Goal: Task Accomplishment & Management: Complete application form

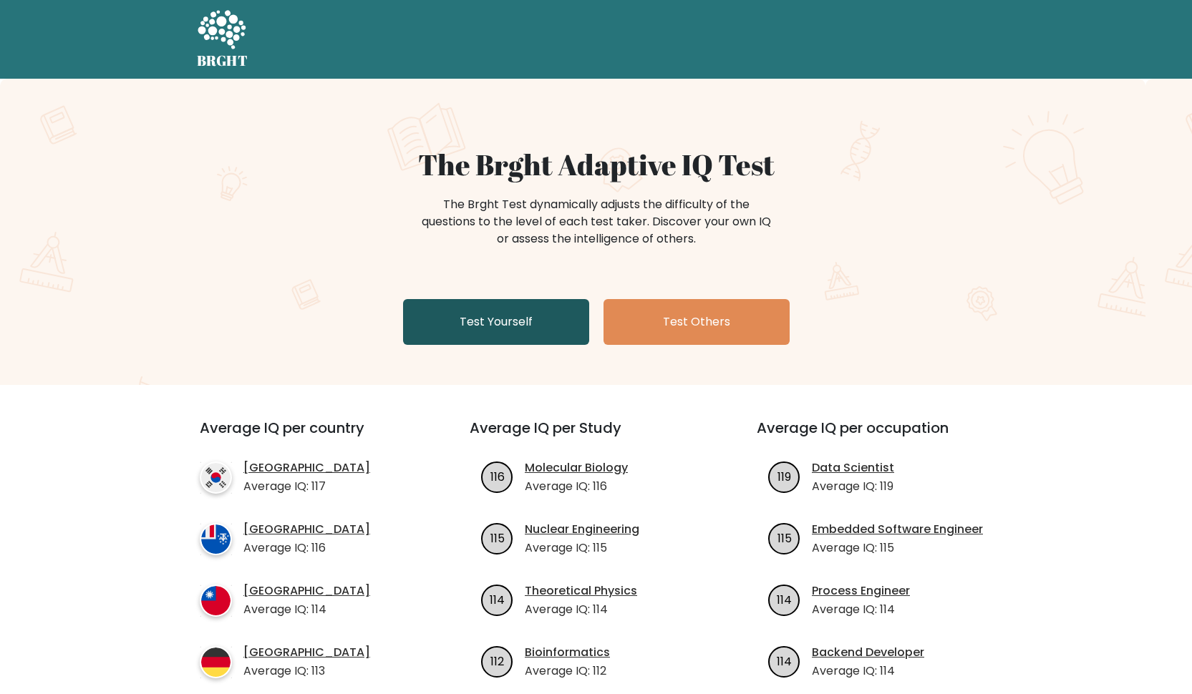
click at [529, 325] on link "Test Yourself" at bounding box center [496, 322] width 186 height 46
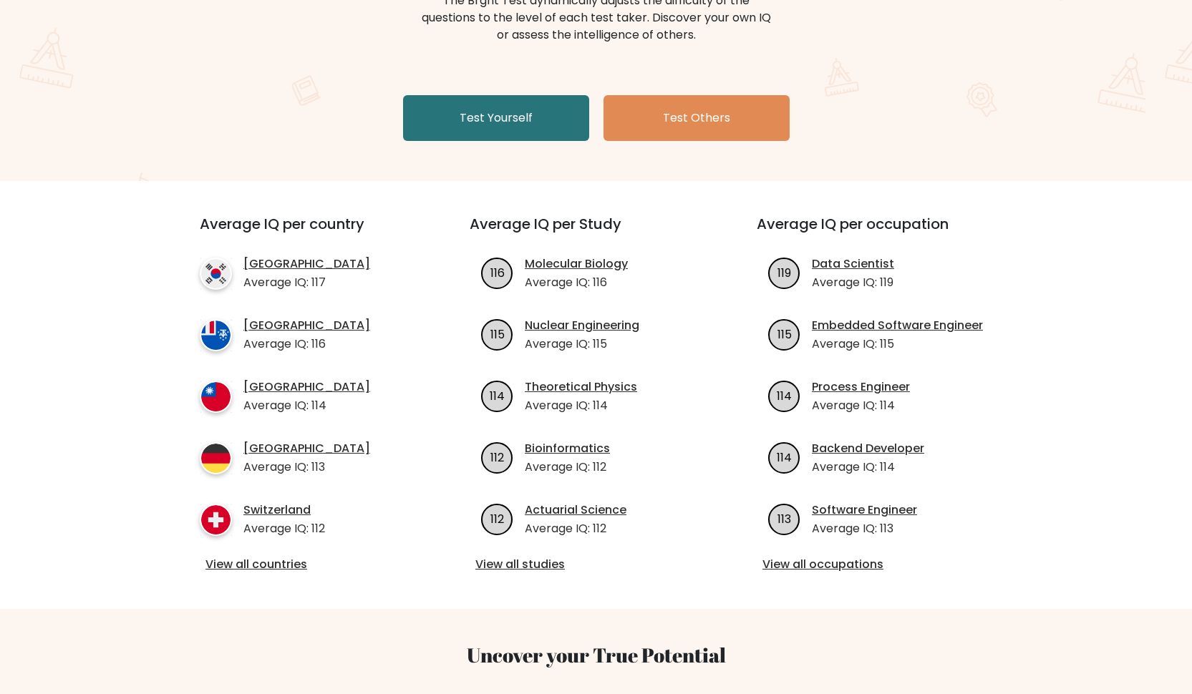
scroll to position [278, 0]
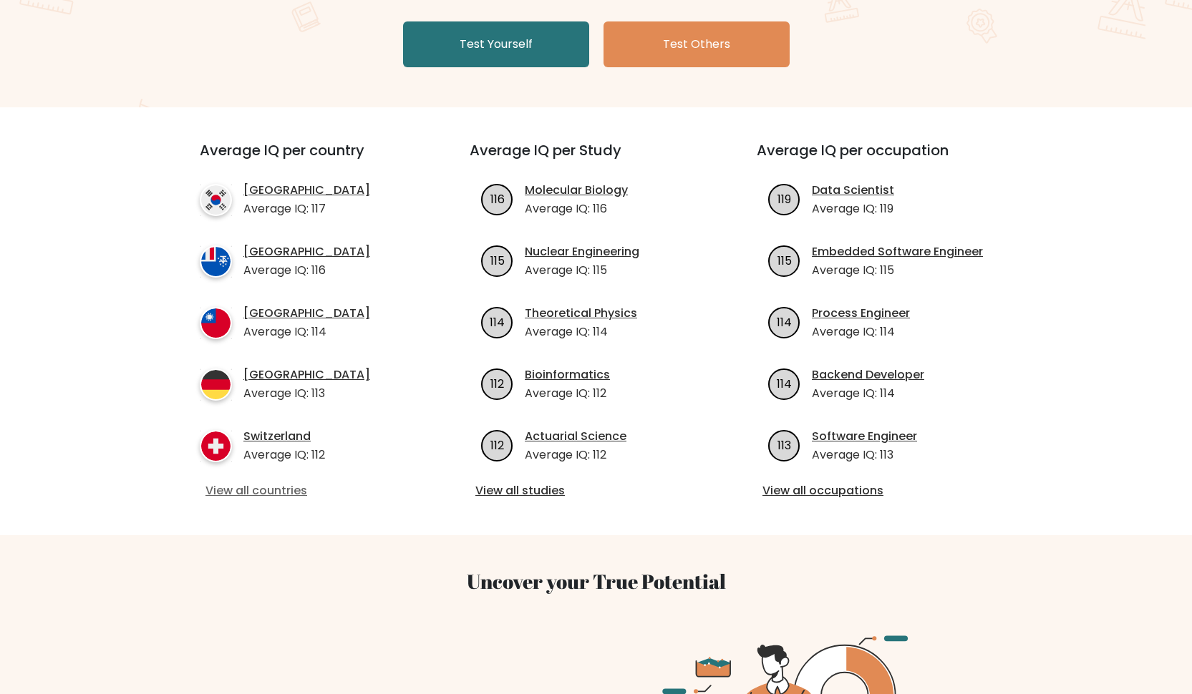
click at [297, 487] on link "View all countries" at bounding box center [308, 490] width 207 height 17
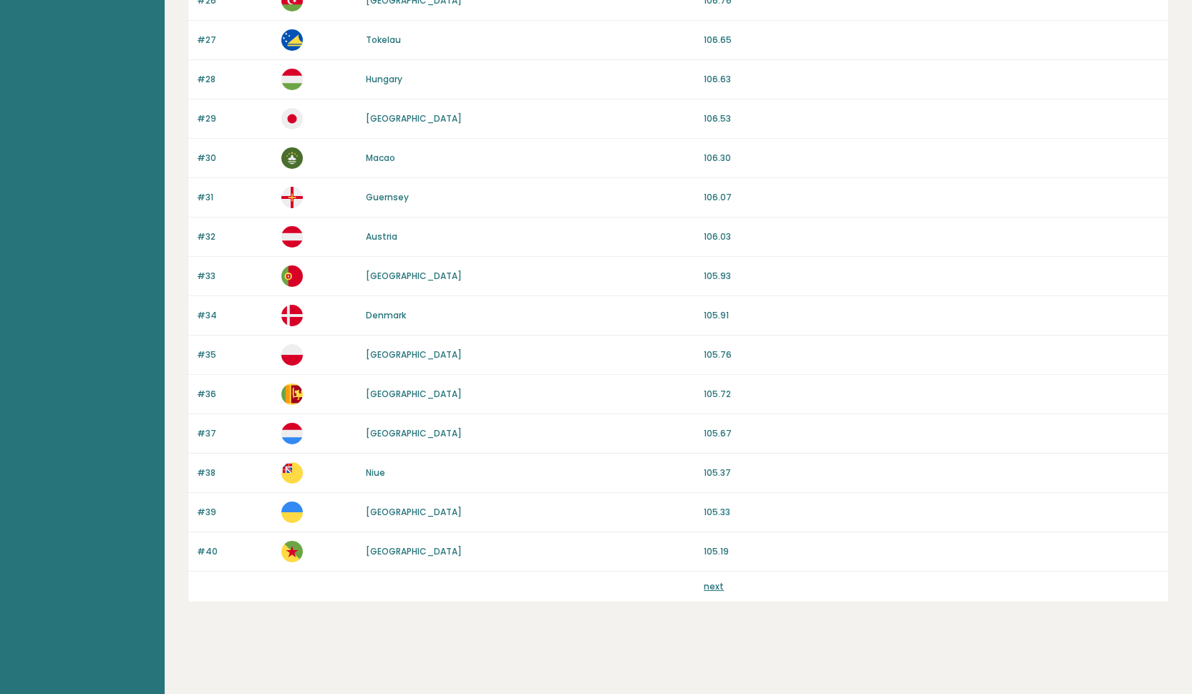
scroll to position [1165, 0]
click at [714, 575] on div "next" at bounding box center [678, 587] width 980 height 30
click at [714, 585] on link "next" at bounding box center [714, 586] width 20 height 12
click at [715, 585] on link "next" at bounding box center [714, 586] width 20 height 12
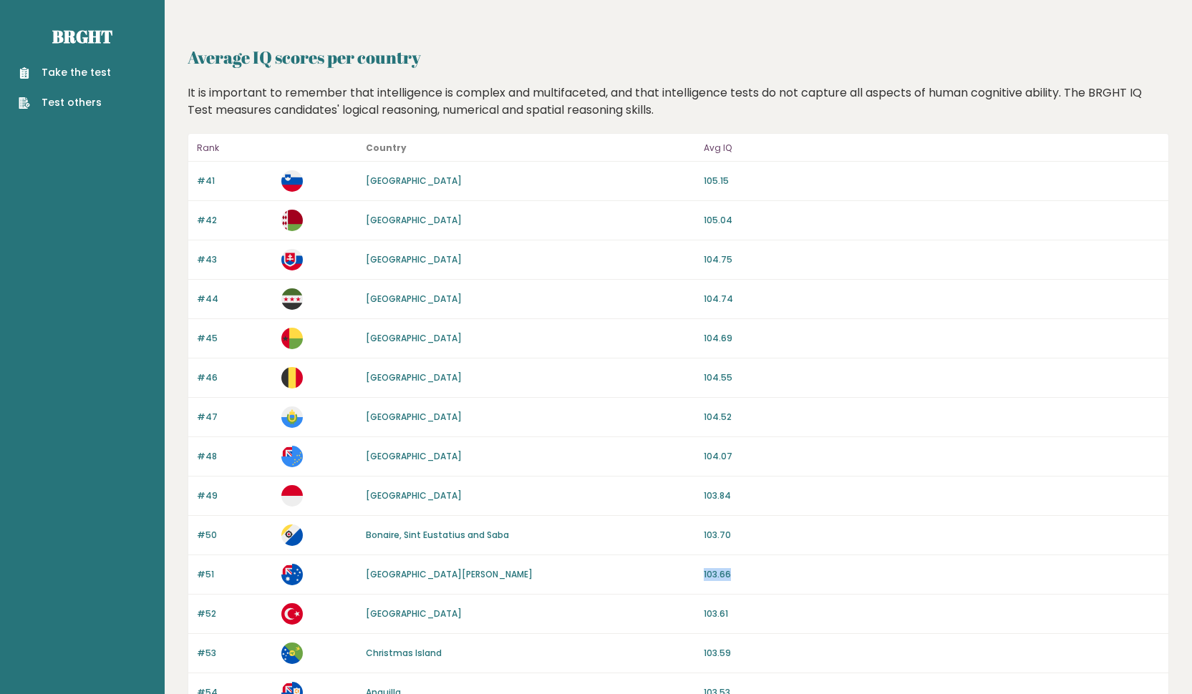
click at [570, 576] on div "#51 [GEOGRAPHIC_DATA][PERSON_NAME] 103.66" at bounding box center [678, 574] width 980 height 39
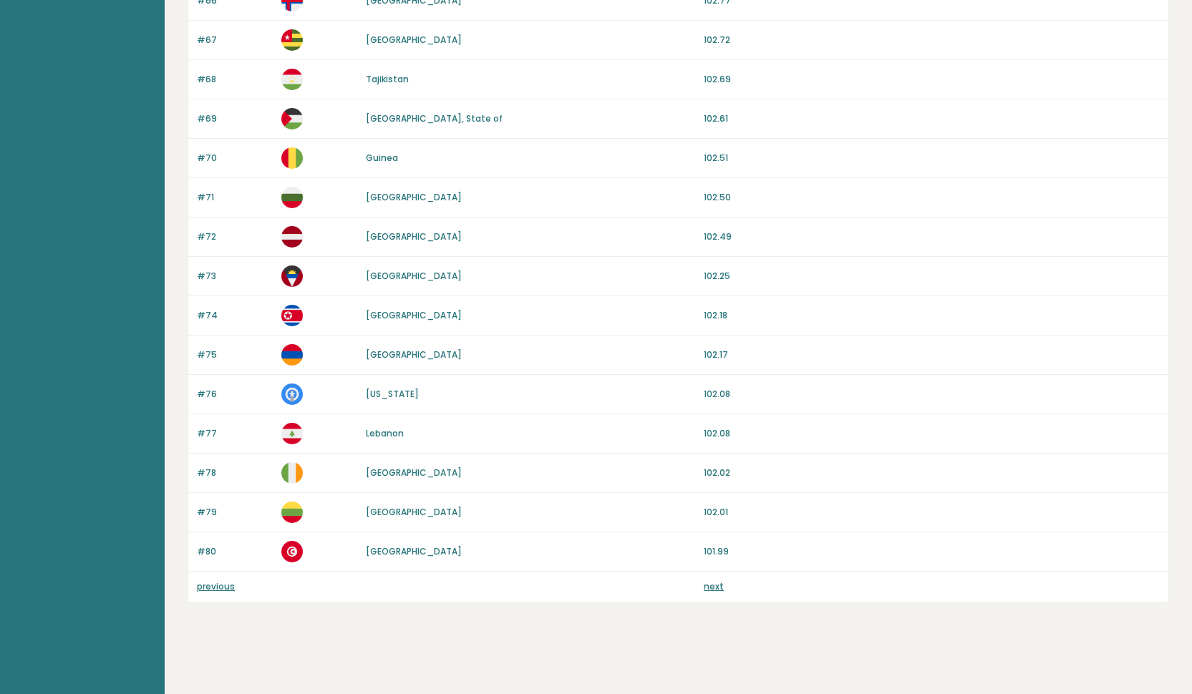
scroll to position [1165, 0]
click at [219, 587] on link "previous" at bounding box center [216, 586] width 38 height 12
click at [215, 588] on link "previous" at bounding box center [216, 586] width 38 height 12
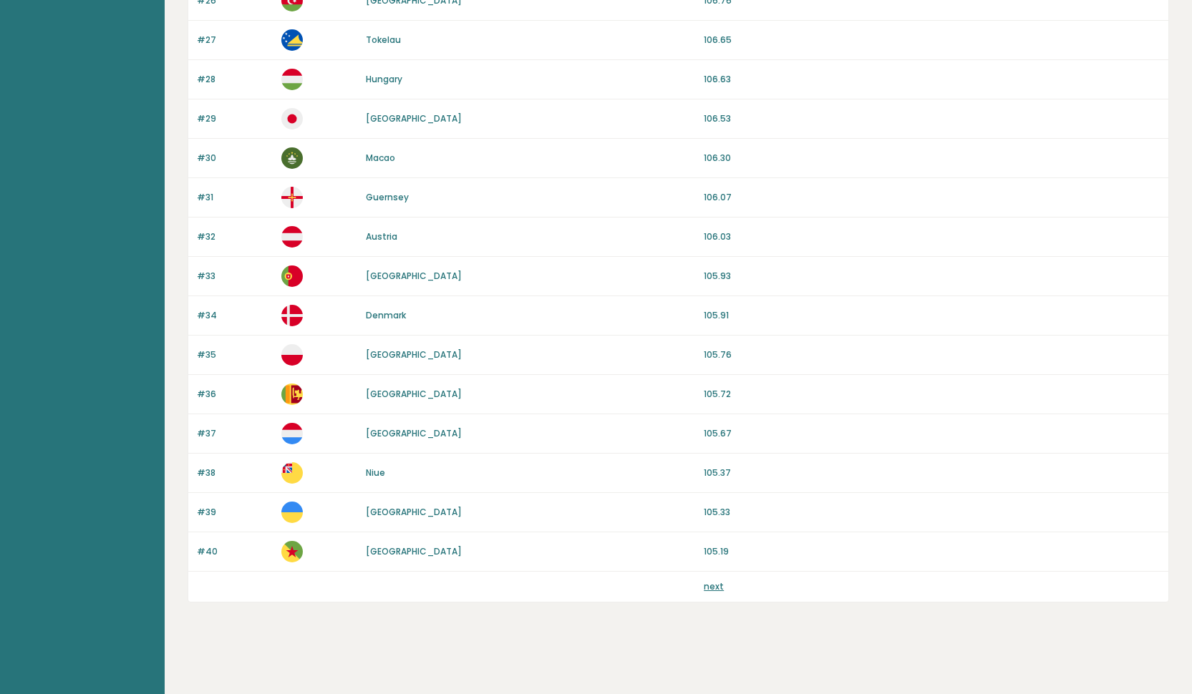
scroll to position [1165, 0]
click at [717, 585] on link "next" at bounding box center [714, 586] width 20 height 12
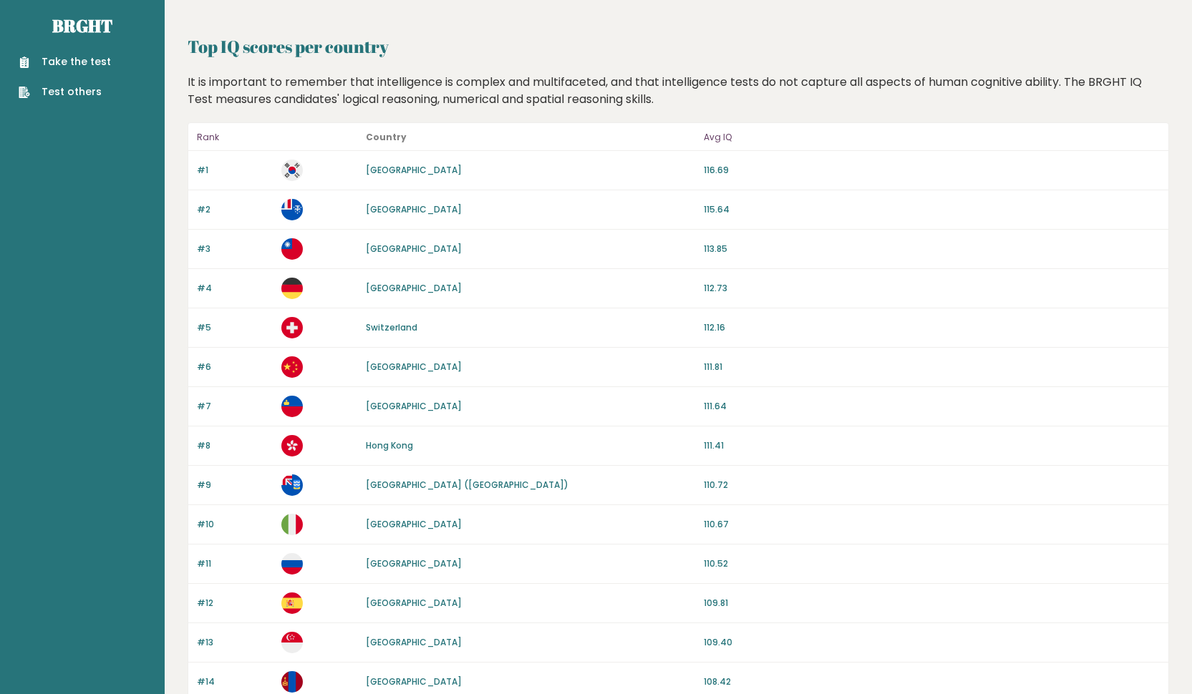
click at [117, 49] on div "Take the test Test others" at bounding box center [82, 68] width 142 height 62
click at [88, 62] on link "Take the test" at bounding box center [65, 61] width 92 height 15
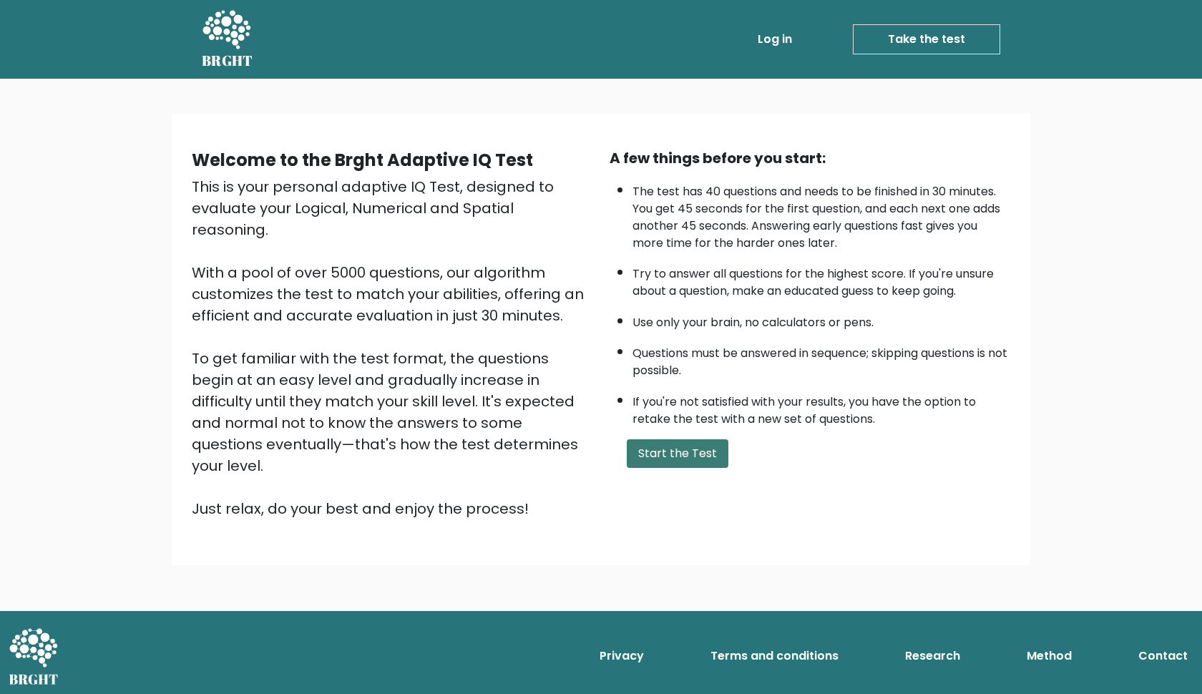
click at [691, 439] on button "Start the Test" at bounding box center [678, 453] width 102 height 29
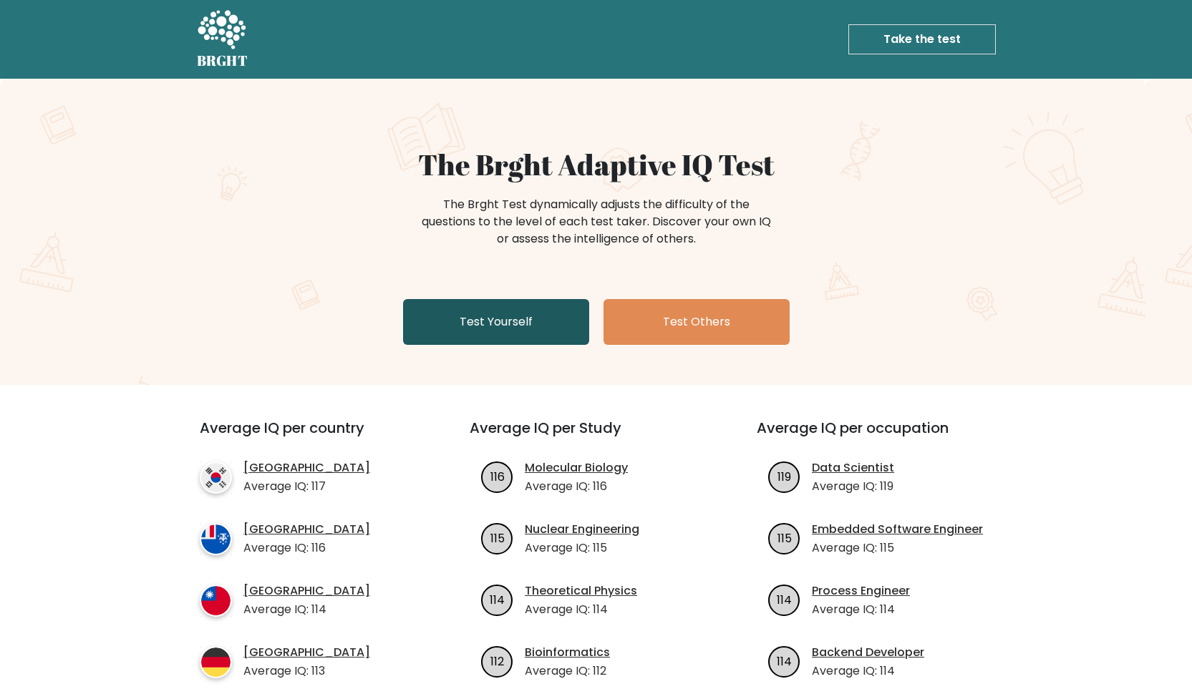
click at [532, 322] on link "Test Yourself" at bounding box center [496, 322] width 186 height 46
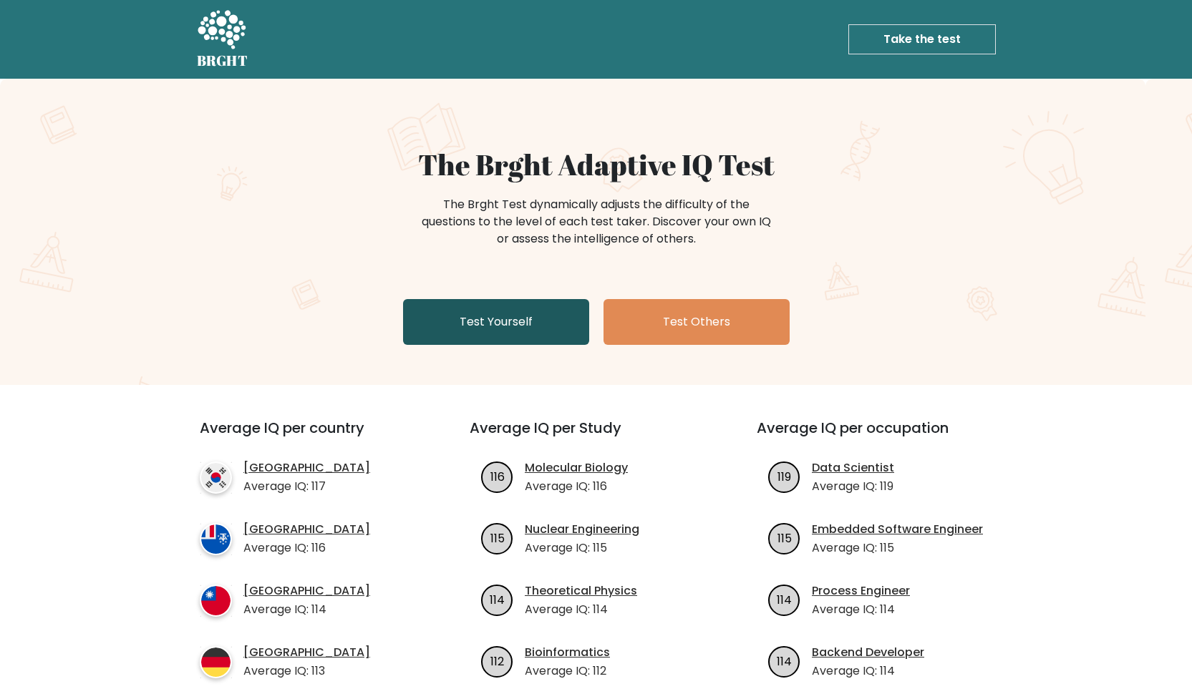
click at [531, 322] on link "Test Yourself" at bounding box center [496, 322] width 186 height 46
click at [539, 324] on link "Test Yourself" at bounding box center [496, 322] width 186 height 46
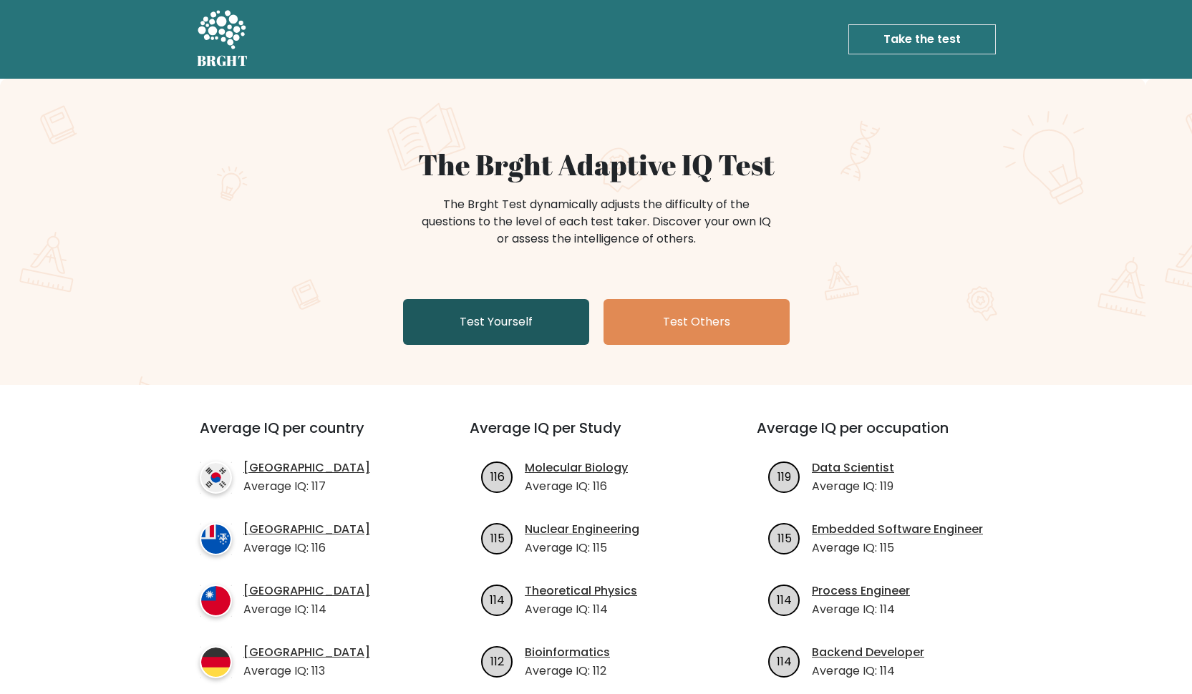
click at [540, 324] on link "Test Yourself" at bounding box center [496, 322] width 186 height 46
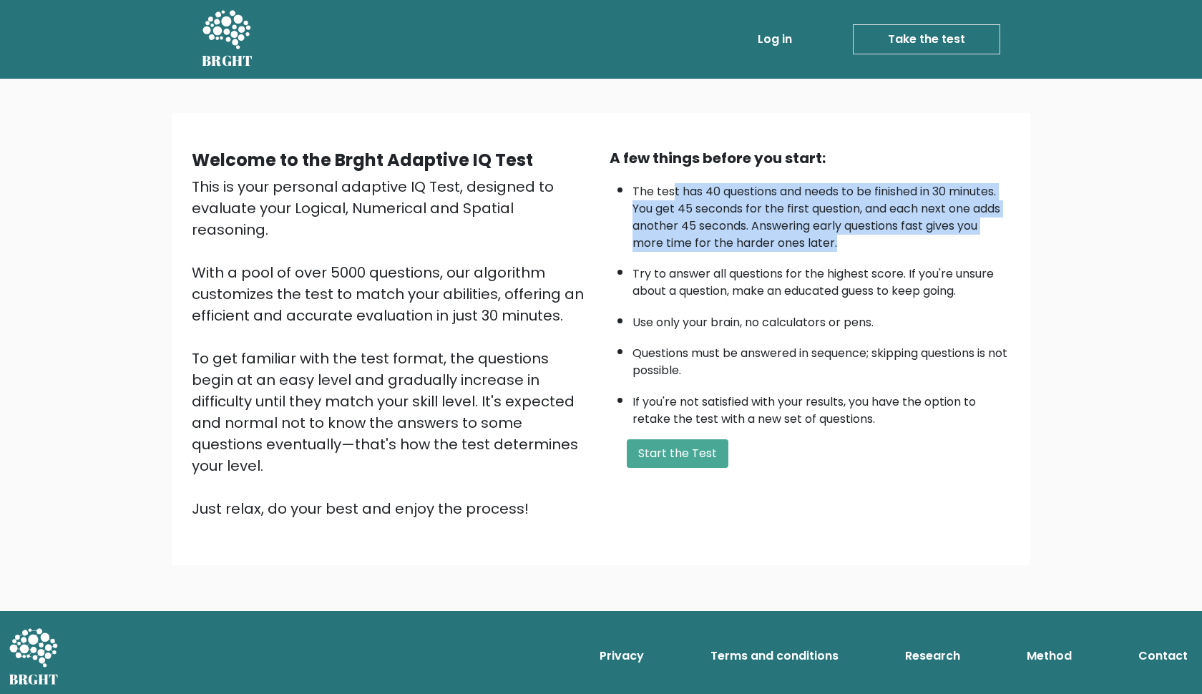
drag, startPoint x: 674, startPoint y: 189, endPoint x: 885, endPoint y: 232, distance: 214.8
click at [885, 233] on li "The test has 40 questions and needs to be finished in 30 minutes. You get 45 se…" at bounding box center [822, 214] width 378 height 76
click at [696, 439] on button "Start the Test" at bounding box center [678, 453] width 102 height 29
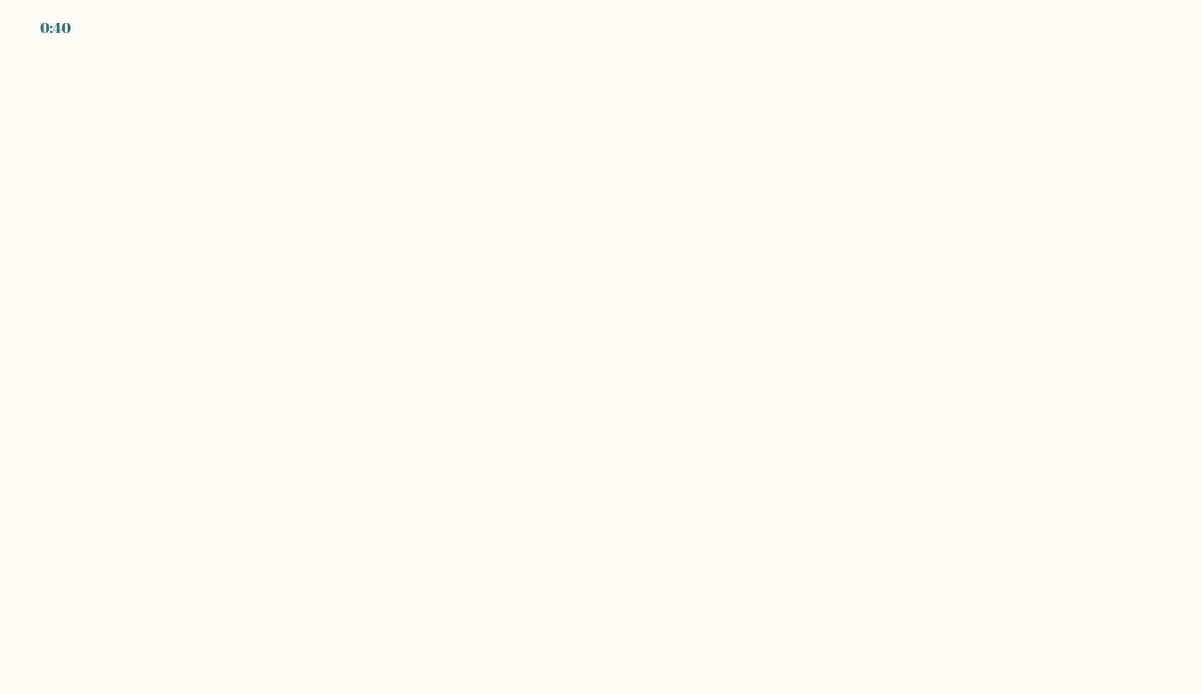
click at [676, 418] on body "0:40" at bounding box center [601, 347] width 1202 height 694
click at [676, 417] on body "0:39" at bounding box center [601, 347] width 1202 height 694
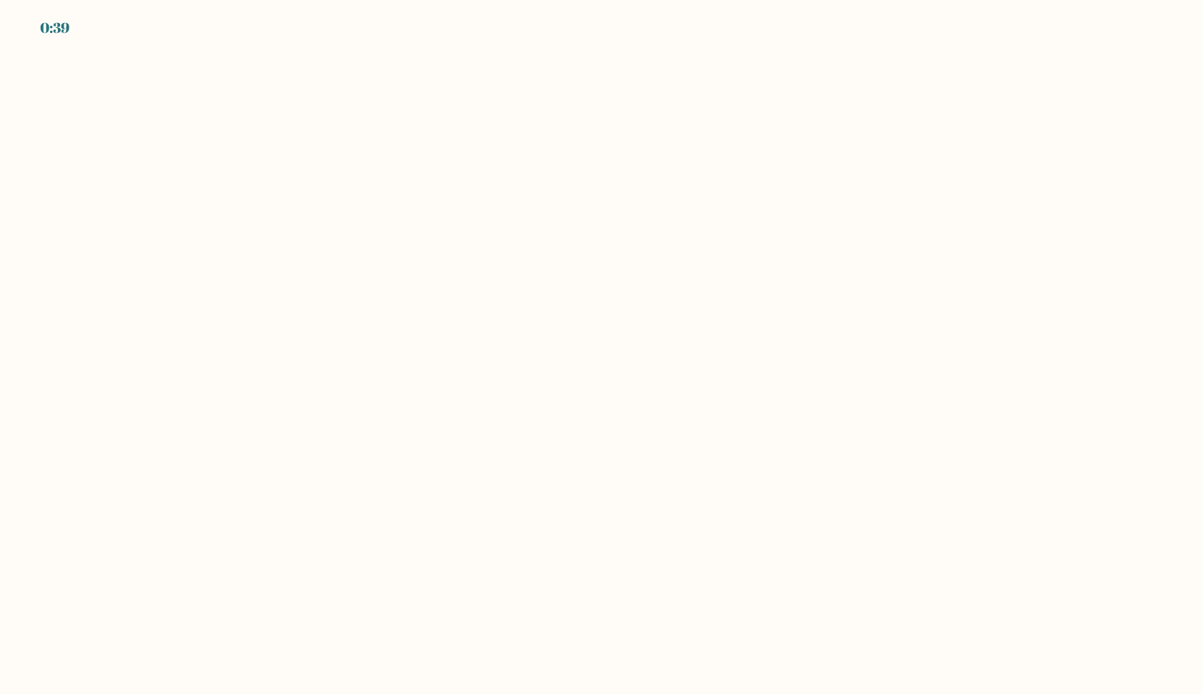
click at [676, 417] on body "0:39" at bounding box center [601, 347] width 1202 height 694
click at [676, 417] on body "0:38" at bounding box center [601, 347] width 1202 height 694
click at [676, 417] on body "0:37" at bounding box center [601, 347] width 1202 height 694
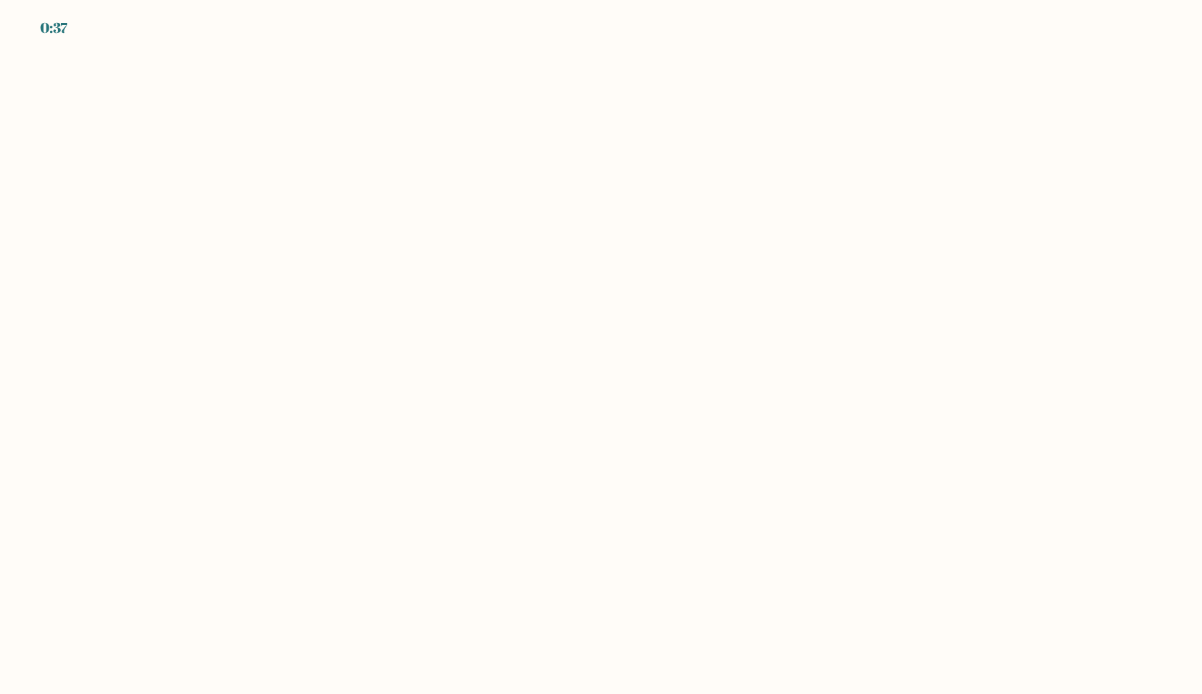
click at [676, 417] on body "0:37" at bounding box center [601, 347] width 1202 height 694
drag, startPoint x: 31, startPoint y: 9, endPoint x: 89, endPoint y: 14, distance: 58.1
click at [89, 14] on div "0:36" at bounding box center [601, 8] width 1202 height 17
drag, startPoint x: 380, startPoint y: 175, endPoint x: 674, endPoint y: 271, distance: 308.7
click at [674, 271] on body "0:35" at bounding box center [601, 347] width 1202 height 694
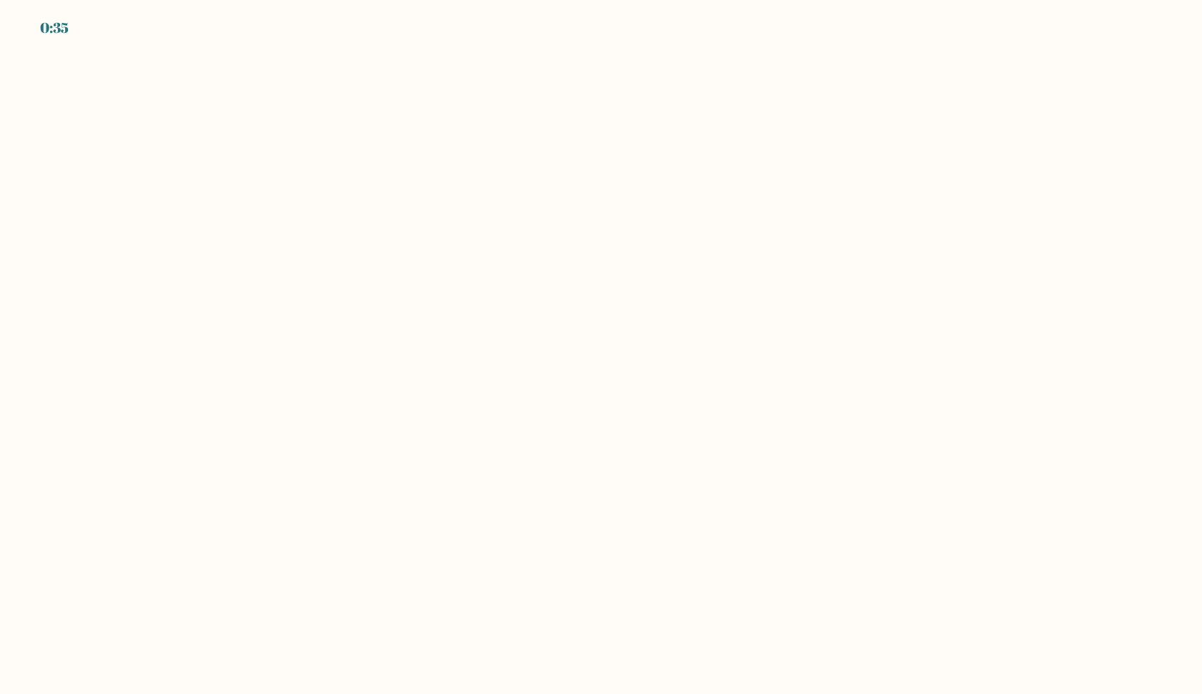
click at [674, 271] on body "0:35" at bounding box center [601, 347] width 1202 height 694
click at [674, 271] on body "0:34" at bounding box center [601, 347] width 1202 height 694
click at [191, 140] on body "0:33" at bounding box center [601, 347] width 1202 height 694
click at [192, 140] on body "0:33" at bounding box center [601, 347] width 1202 height 694
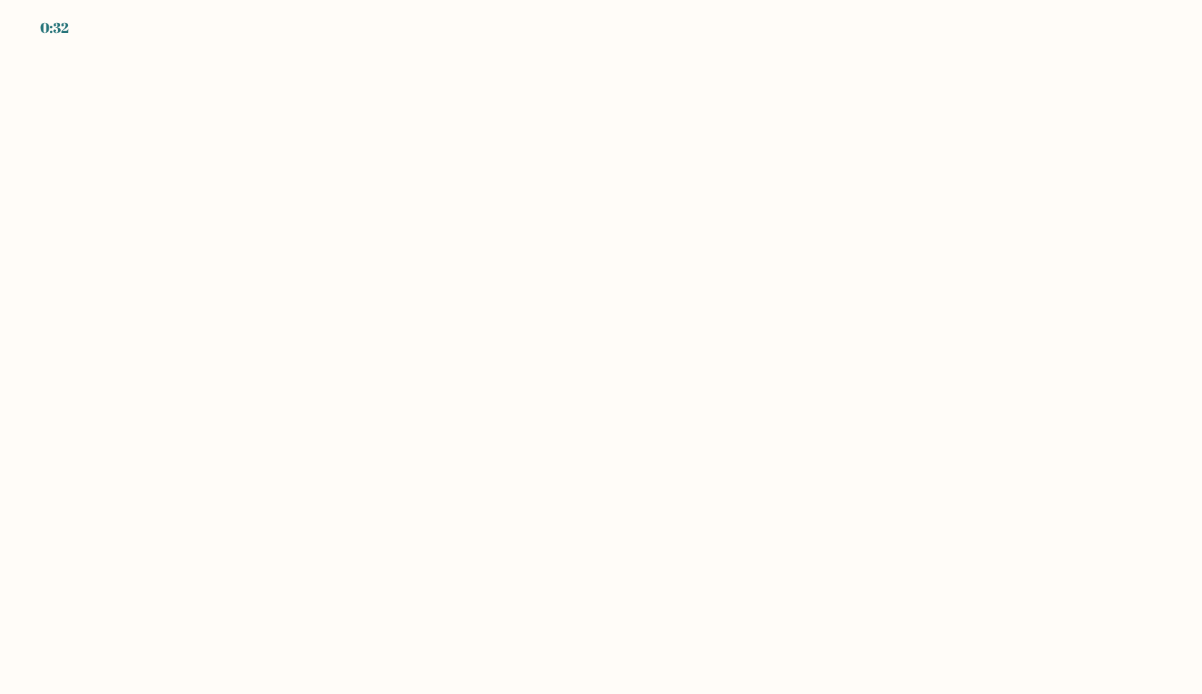
click at [192, 140] on body "0:32" at bounding box center [601, 347] width 1202 height 694
drag, startPoint x: 49, startPoint y: 29, endPoint x: 67, endPoint y: 30, distance: 17.2
click at [69, 30] on div "0:30" at bounding box center [55, 27] width 30 height 21
drag, startPoint x: 76, startPoint y: 30, endPoint x: 34, endPoint y: 28, distance: 41.6
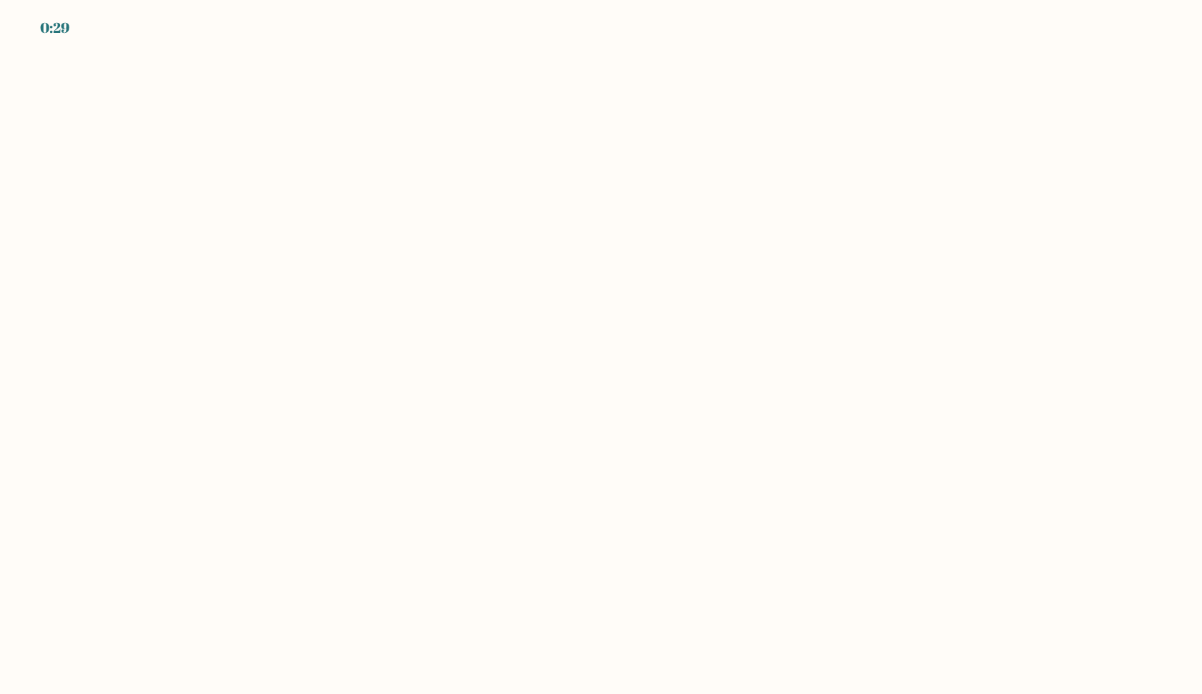
click at [34, 29] on div "0:29" at bounding box center [601, 19] width 1202 height 39
drag, startPoint x: 35, startPoint y: 28, endPoint x: 213, endPoint y: 23, distance: 178.3
click at [220, 24] on div "0:29" at bounding box center [601, 19] width 1202 height 39
drag, startPoint x: 413, startPoint y: 183, endPoint x: 1195, endPoint y: 491, distance: 840.3
click at [1195, 491] on body "0:28" at bounding box center [601, 347] width 1202 height 694
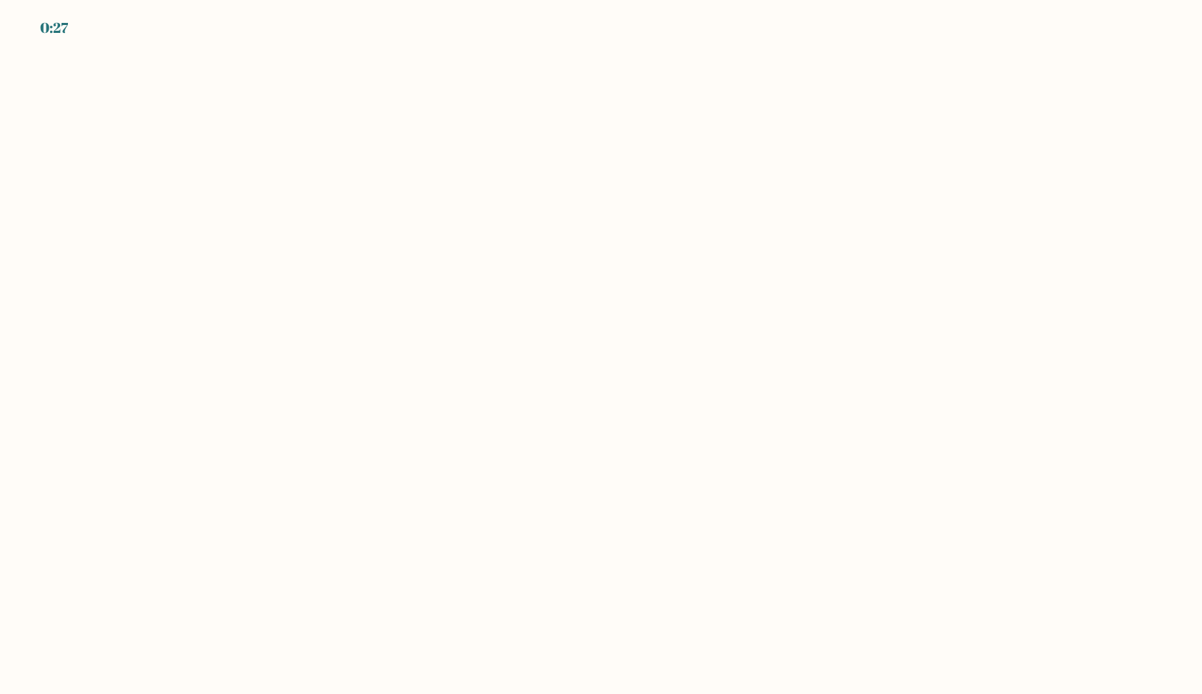
click at [1092, 488] on body "0:27" at bounding box center [601, 347] width 1202 height 694
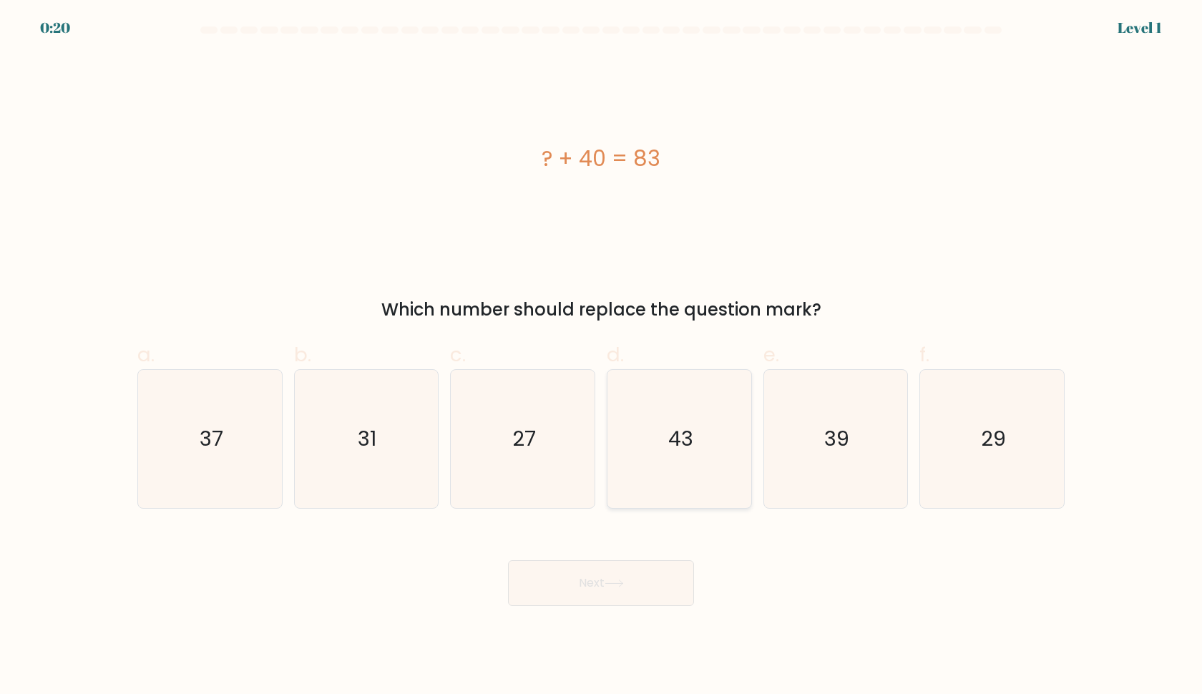
click at [661, 399] on icon "43" at bounding box center [680, 439] width 138 height 138
click at [602, 356] on input "d. 43" at bounding box center [601, 351] width 1 height 9
radio input "true"
click at [611, 603] on button "Next" at bounding box center [601, 583] width 186 height 46
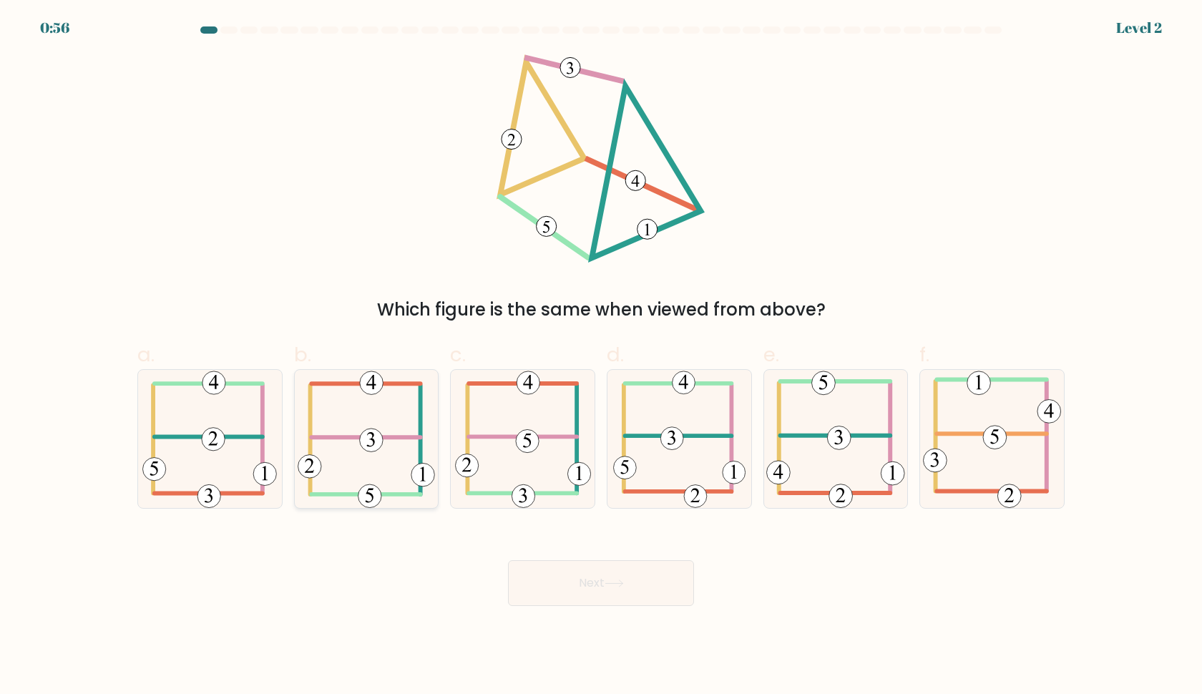
click at [385, 432] on icon at bounding box center [366, 439] width 137 height 138
click at [601, 356] on input "b." at bounding box center [601, 351] width 1 height 9
radio input "true"
click at [562, 591] on button "Next" at bounding box center [601, 583] width 186 height 46
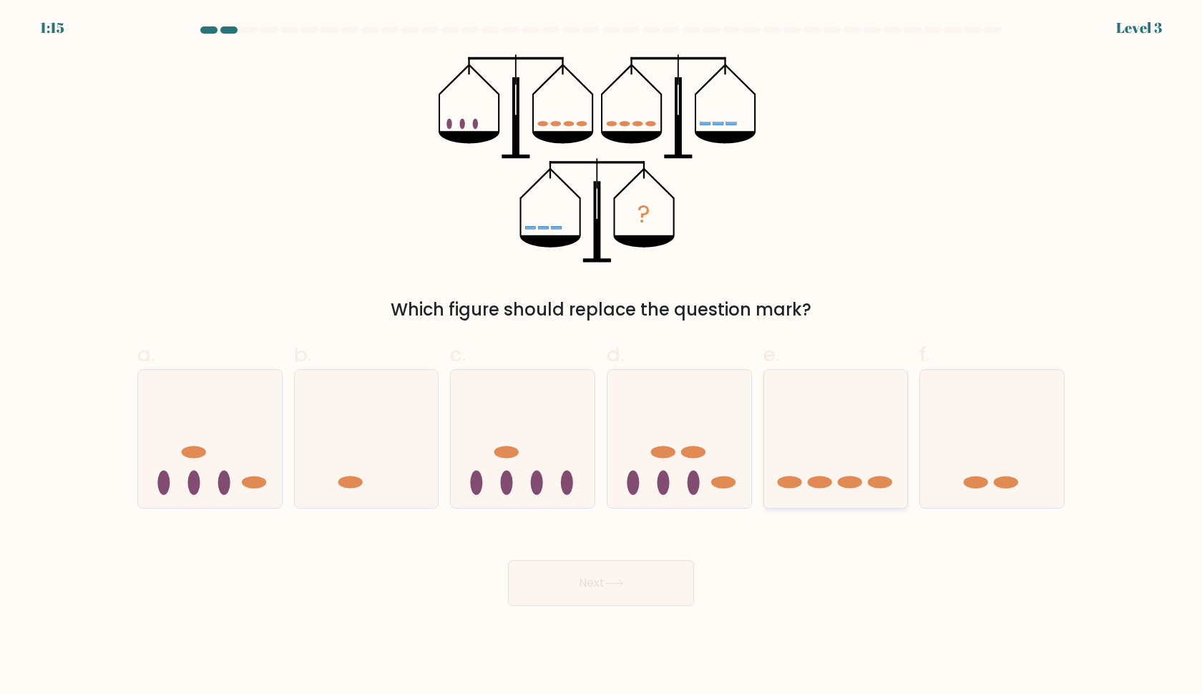
click at [857, 417] on icon at bounding box center [836, 439] width 144 height 119
click at [602, 356] on input "e." at bounding box center [601, 351] width 1 height 9
radio input "true"
click at [631, 595] on button "Next" at bounding box center [601, 583] width 186 height 46
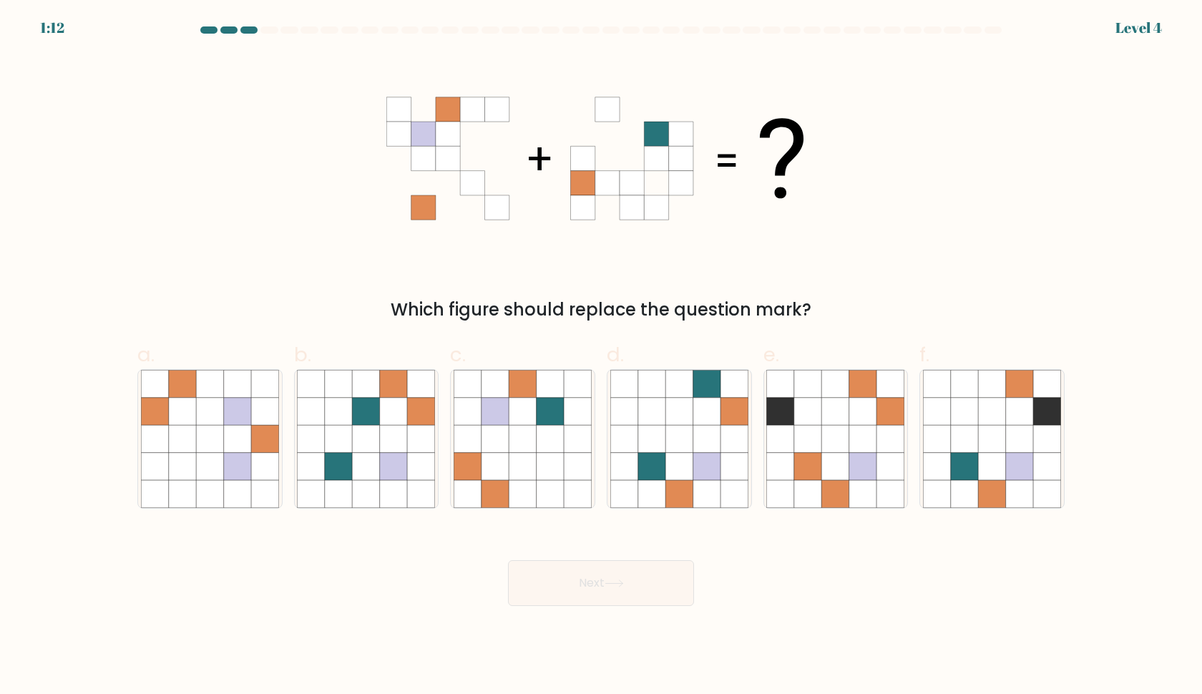
click at [622, 585] on icon at bounding box center [614, 584] width 19 height 8
click at [492, 148] on icon at bounding box center [497, 158] width 24 height 24
click at [495, 424] on icon at bounding box center [495, 411] width 27 height 27
click at [601, 356] on input "c." at bounding box center [601, 351] width 1 height 9
radio input "true"
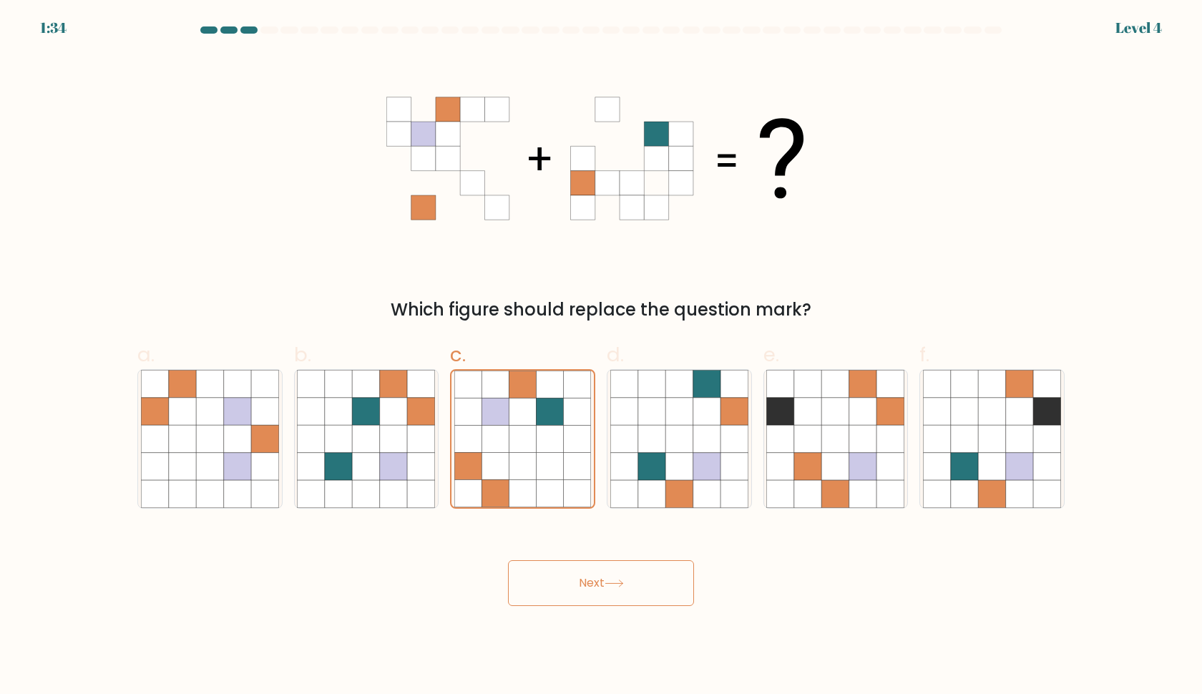
click at [594, 580] on button "Next" at bounding box center [601, 583] width 186 height 46
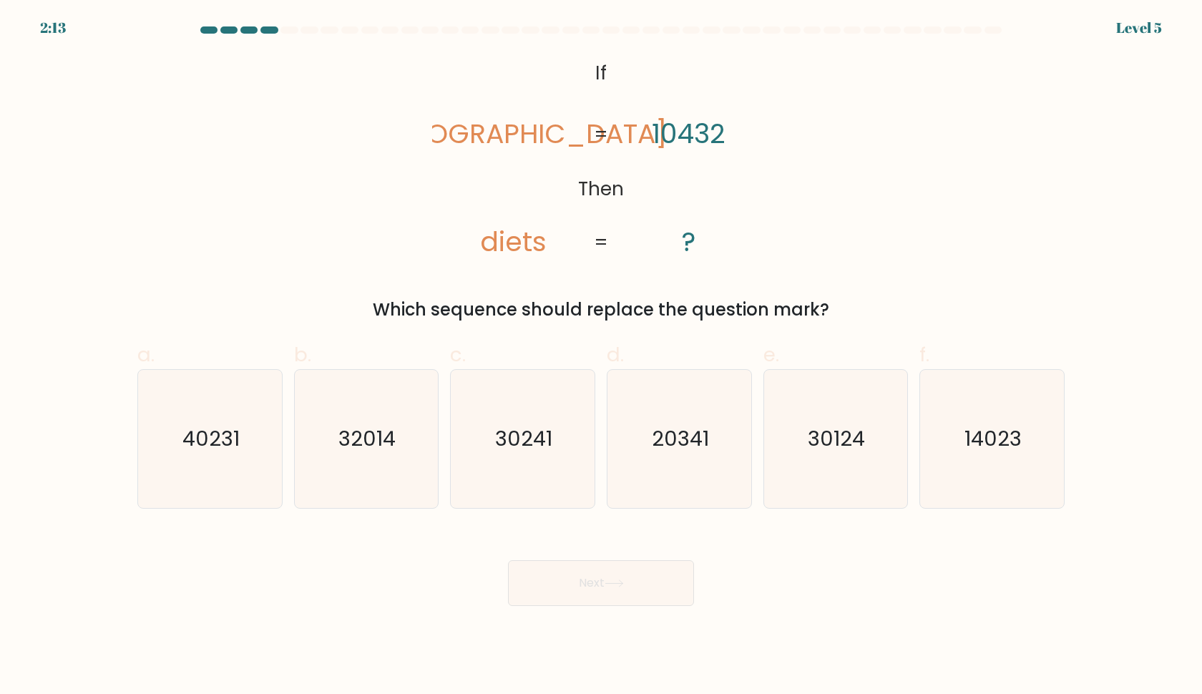
drag, startPoint x: 636, startPoint y: 122, endPoint x: 754, endPoint y: 123, distance: 117.4
click at [757, 123] on icon "@import url('[URL][DOMAIN_NAME]); If Then [PERSON_NAME] diets 10432 ? = =" at bounding box center [601, 158] width 338 height 208
drag, startPoint x: 742, startPoint y: 127, endPoint x: 659, endPoint y: 127, distance: 83.0
click at [659, 127] on icon "@import url('[URL][DOMAIN_NAME]); If Then [PERSON_NAME] diets 10432 ? = =" at bounding box center [601, 158] width 338 height 208
drag, startPoint x: 653, startPoint y: 128, endPoint x: 721, endPoint y: 127, distance: 67.3
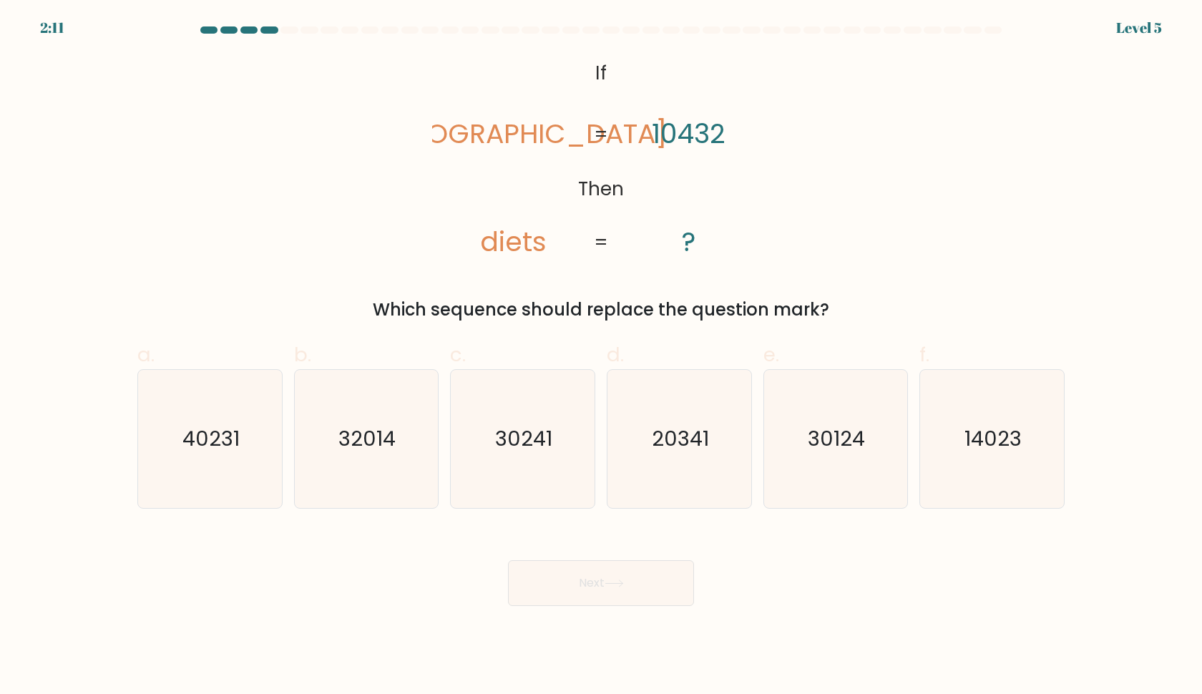
click at [721, 127] on icon "@import url('[URL][DOMAIN_NAME]); If Then [PERSON_NAME] diets 10432 ? = =" at bounding box center [601, 158] width 338 height 208
click at [971, 478] on icon "14023" at bounding box center [992, 439] width 138 height 138
click at [602, 356] on input "f. 14023" at bounding box center [601, 351] width 1 height 9
radio input "true"
click at [651, 580] on button "Next" at bounding box center [601, 583] width 186 height 46
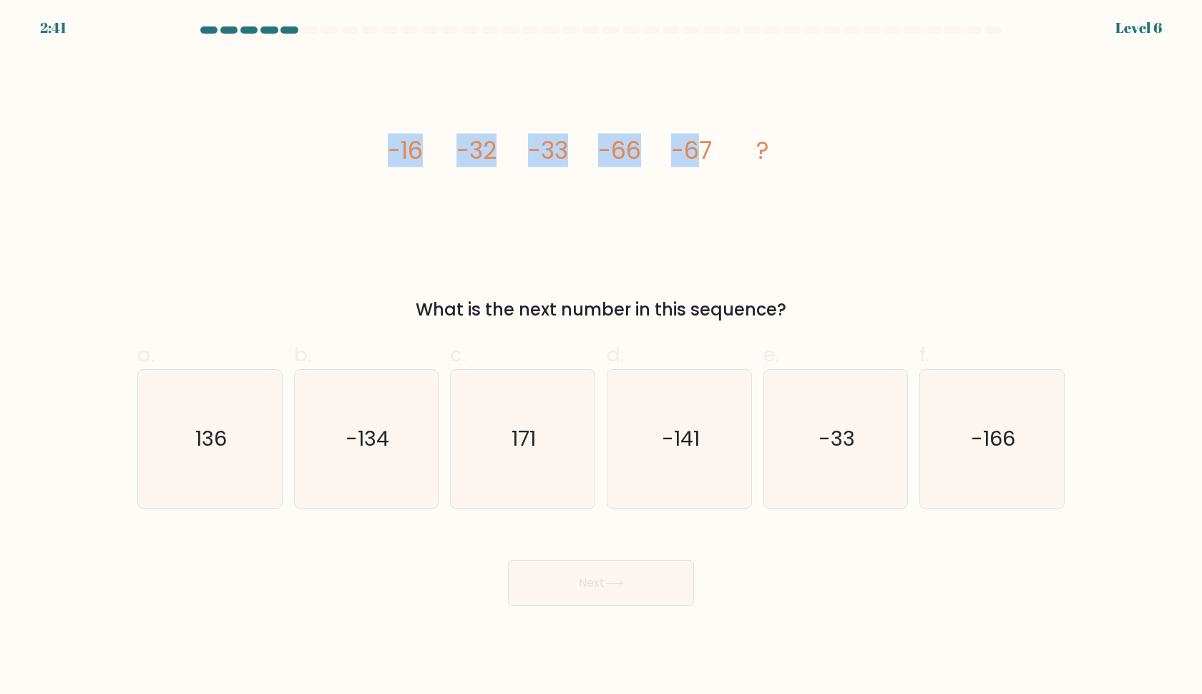
drag, startPoint x: 360, startPoint y: 150, endPoint x: 699, endPoint y: 152, distance: 338.6
click at [699, 152] on div "image/svg+xml -16 -32 -33 -66 -67 ? What is the next number in this sequence?" at bounding box center [601, 188] width 945 height 268
click at [720, 153] on icon "image/svg+xml -16 -32 -33 -66 -67 ?" at bounding box center [601, 158] width 429 height 208
click at [313, 391] on icon "-134" at bounding box center [366, 439] width 138 height 138
click at [601, 356] on input "b. -134" at bounding box center [601, 351] width 1 height 9
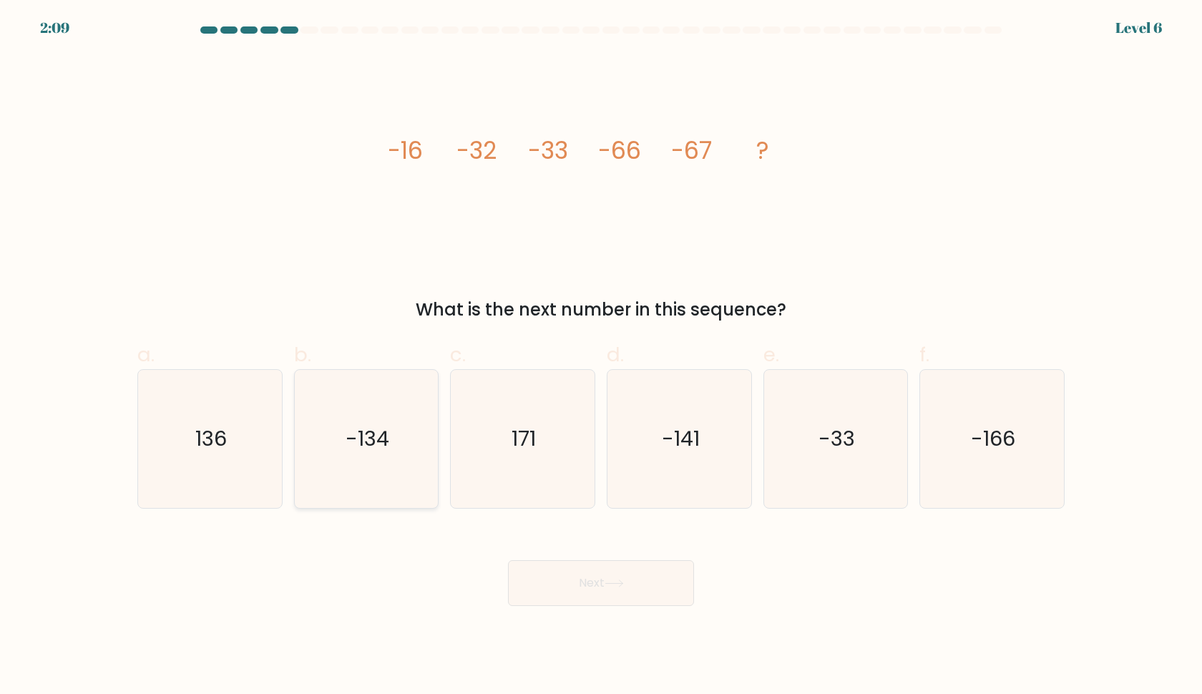
radio input "true"
click at [562, 590] on button "Next" at bounding box center [601, 583] width 186 height 46
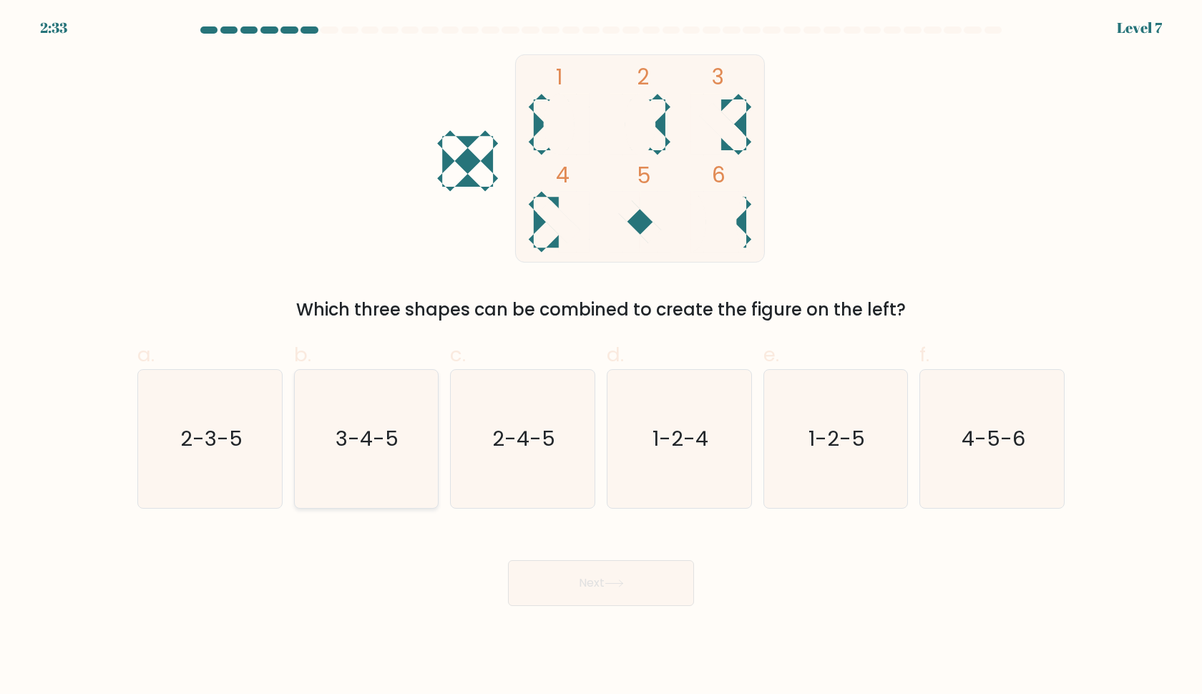
click at [344, 453] on text "3-4-5" at bounding box center [367, 439] width 63 height 29
click at [601, 356] on input "b. 3-4-5" at bounding box center [601, 351] width 1 height 9
radio input "true"
click at [625, 607] on body "2:32 Level 7" at bounding box center [601, 347] width 1202 height 694
click at [618, 551] on div "Next" at bounding box center [601, 566] width 945 height 80
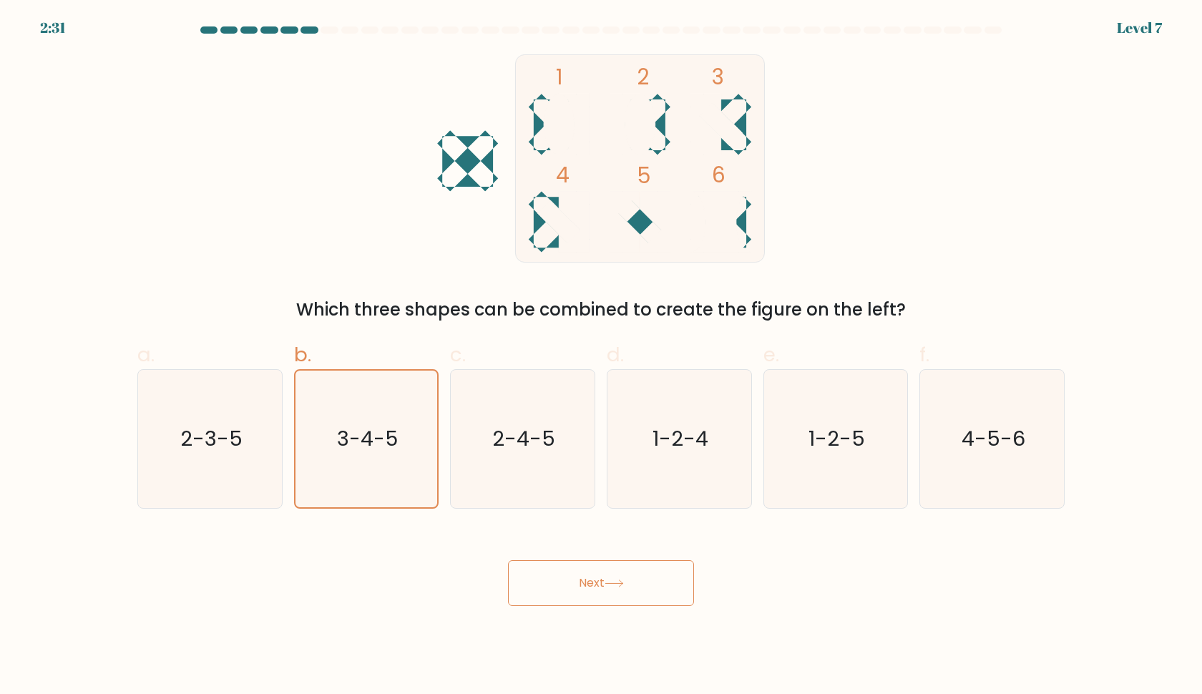
click at [611, 588] on icon at bounding box center [614, 584] width 19 height 8
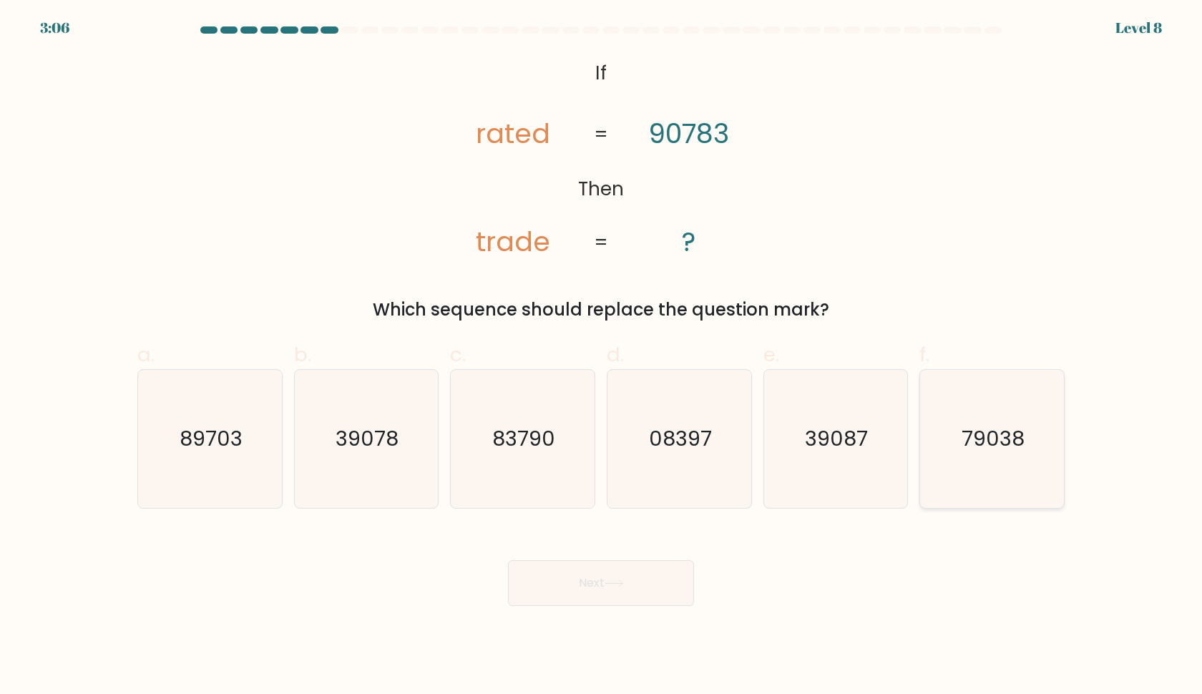
click at [1009, 439] on text "79038" at bounding box center [994, 439] width 63 height 29
click at [602, 356] on input "f. 79038" at bounding box center [601, 351] width 1 height 9
radio input "true"
click at [648, 564] on button "Next" at bounding box center [601, 583] width 186 height 46
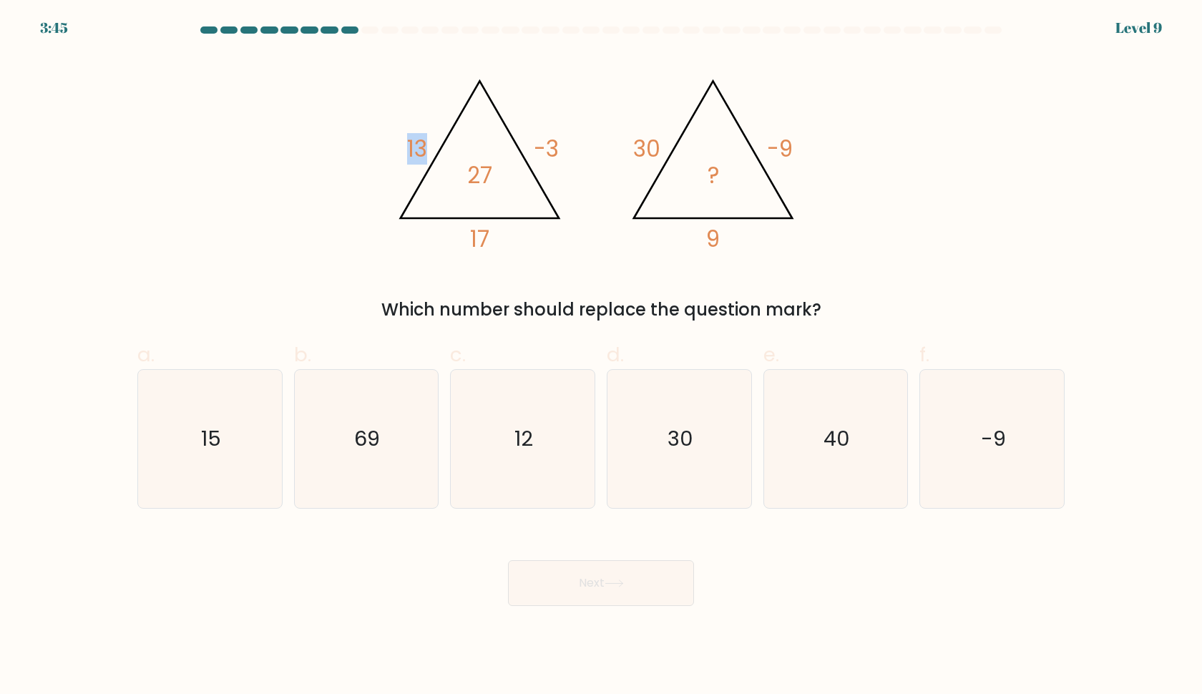
drag, startPoint x: 537, startPoint y: 147, endPoint x: 566, endPoint y: 152, distance: 29.8
click at [566, 152] on icon "@import url('[URL][DOMAIN_NAME]); 13 -3 17 27 @import url('[URL][DOMAIN_NAME]);…" at bounding box center [601, 158] width 429 height 208
click at [699, 235] on icon "@import url('[URL][DOMAIN_NAME]); 13 -3 17 27 @import url('[URL][DOMAIN_NAME]);…" at bounding box center [601, 158] width 429 height 208
click at [703, 432] on icon "30" at bounding box center [680, 439] width 138 height 138
click at [602, 356] on input "d. 30" at bounding box center [601, 351] width 1 height 9
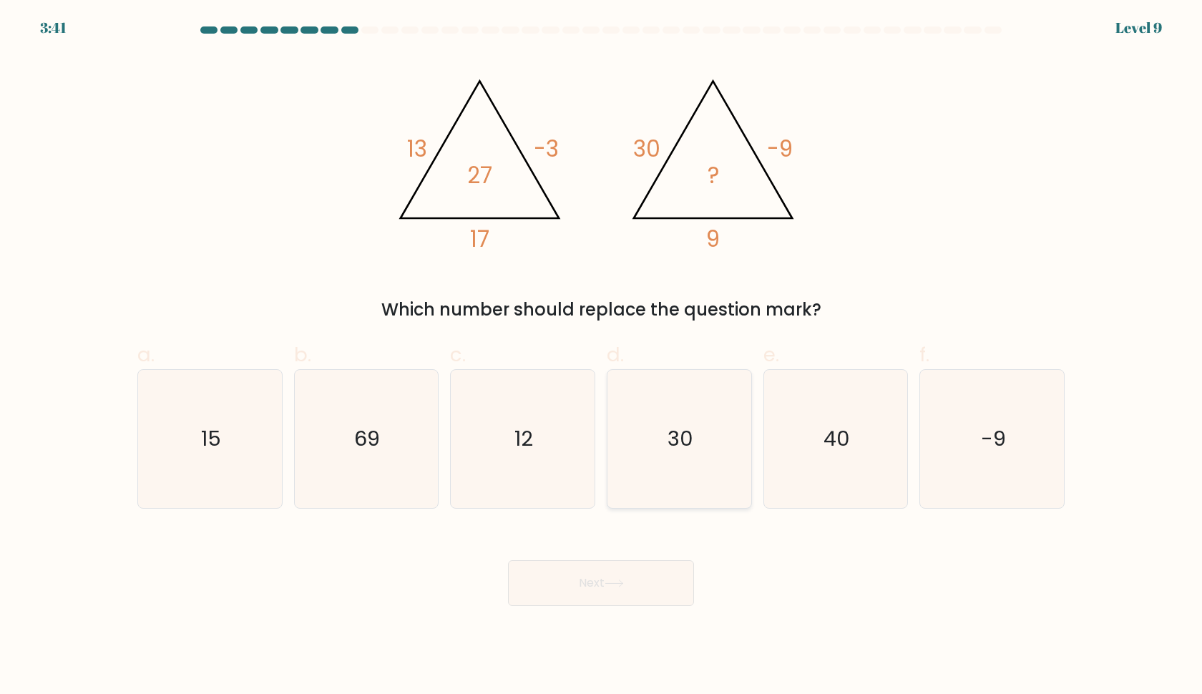
radio input "true"
click at [638, 571] on button "Next" at bounding box center [601, 583] width 186 height 46
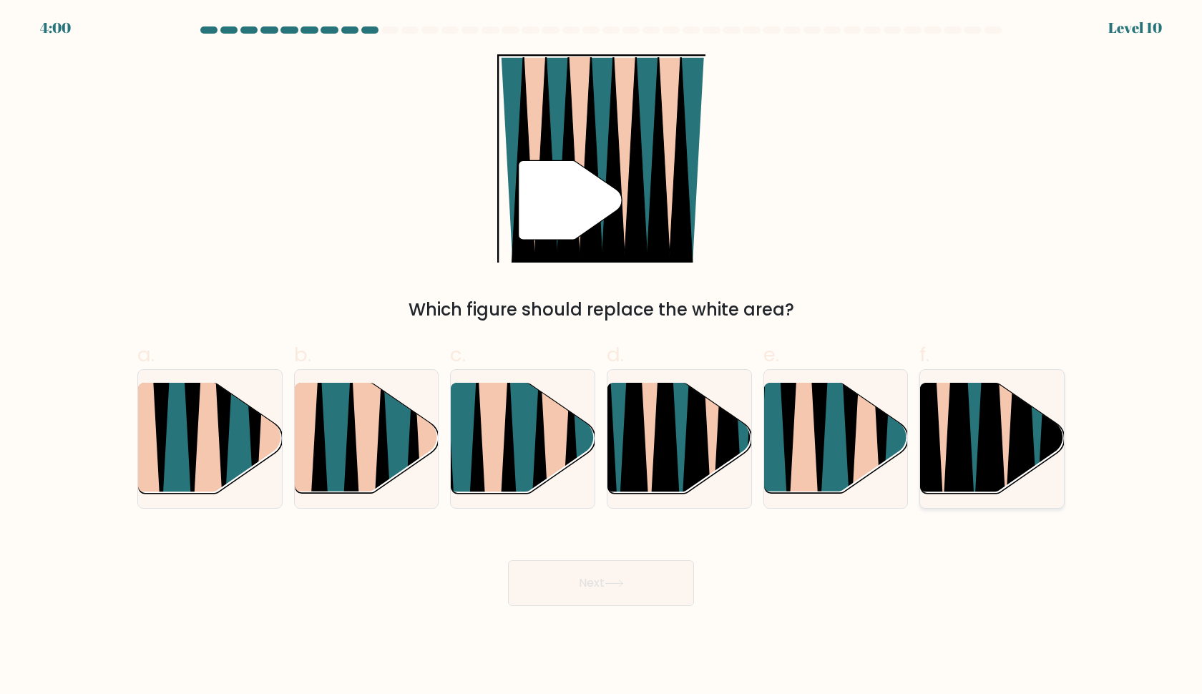
click at [958, 451] on icon at bounding box center [959, 384] width 32 height 288
click at [602, 356] on input "f." at bounding box center [601, 351] width 1 height 9
radio input "true"
click at [625, 590] on button "Next" at bounding box center [601, 583] width 186 height 46
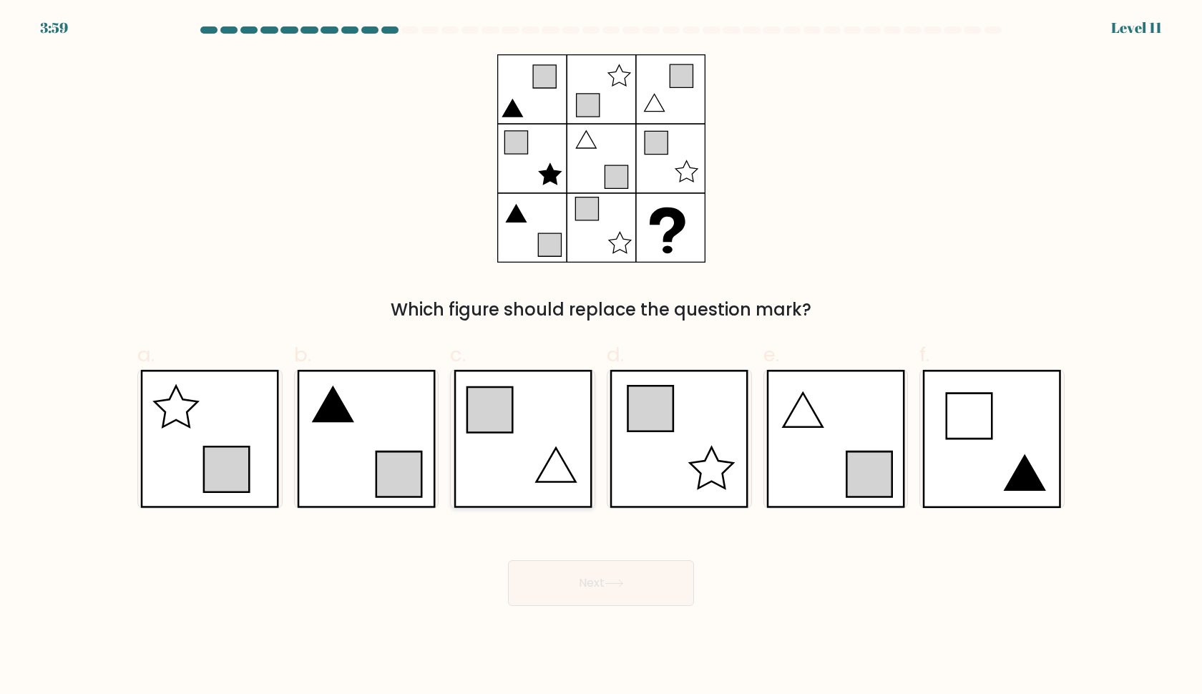
click at [548, 431] on icon at bounding box center [523, 439] width 139 height 138
click at [601, 356] on input "c." at bounding box center [601, 351] width 1 height 9
radio input "true"
click at [855, 434] on icon at bounding box center [836, 439] width 139 height 138
click at [602, 356] on input "e." at bounding box center [601, 351] width 1 height 9
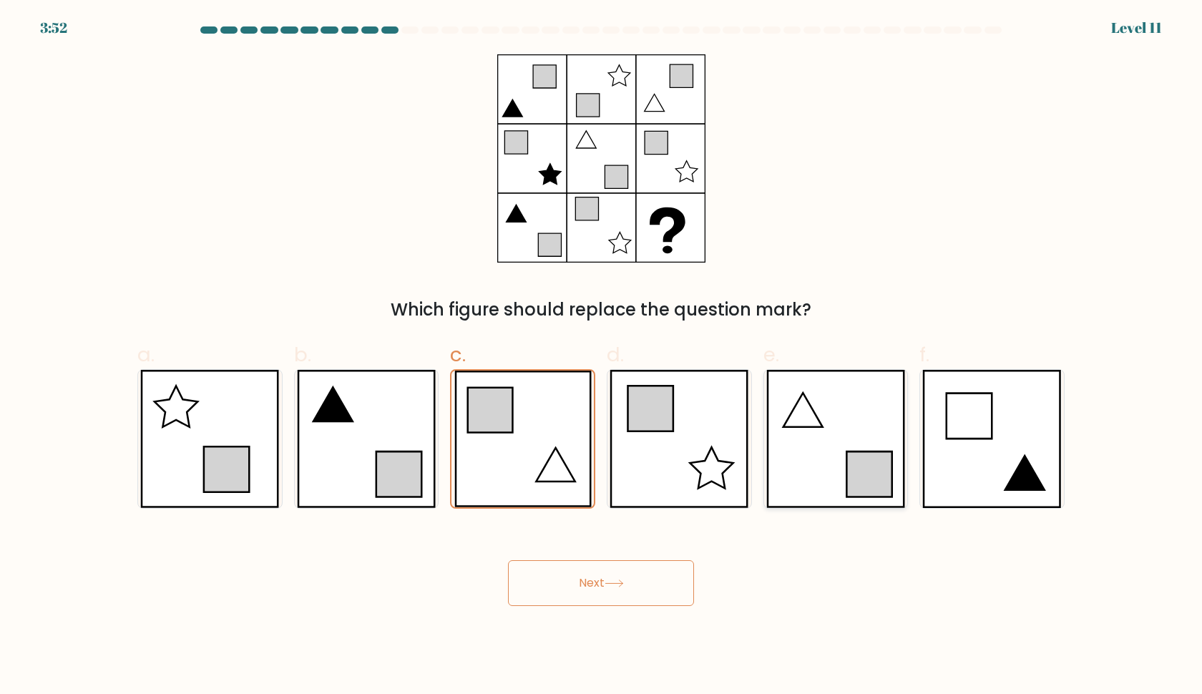
radio input "true"
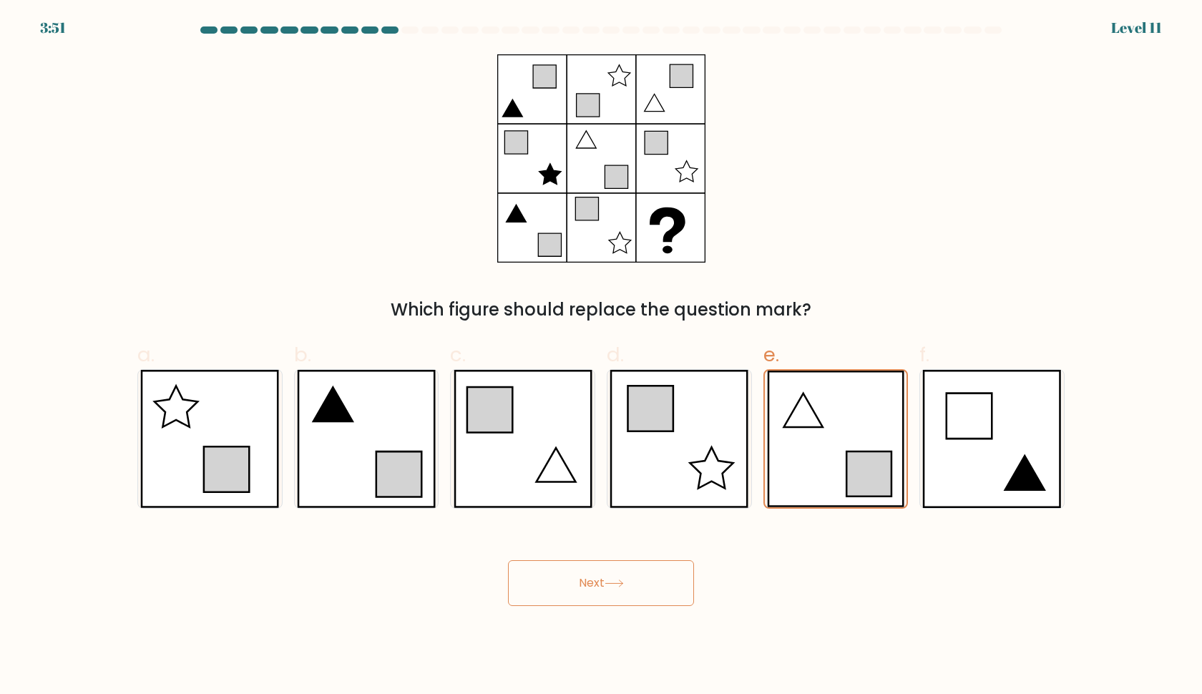
click at [647, 583] on button "Next" at bounding box center [601, 583] width 186 height 46
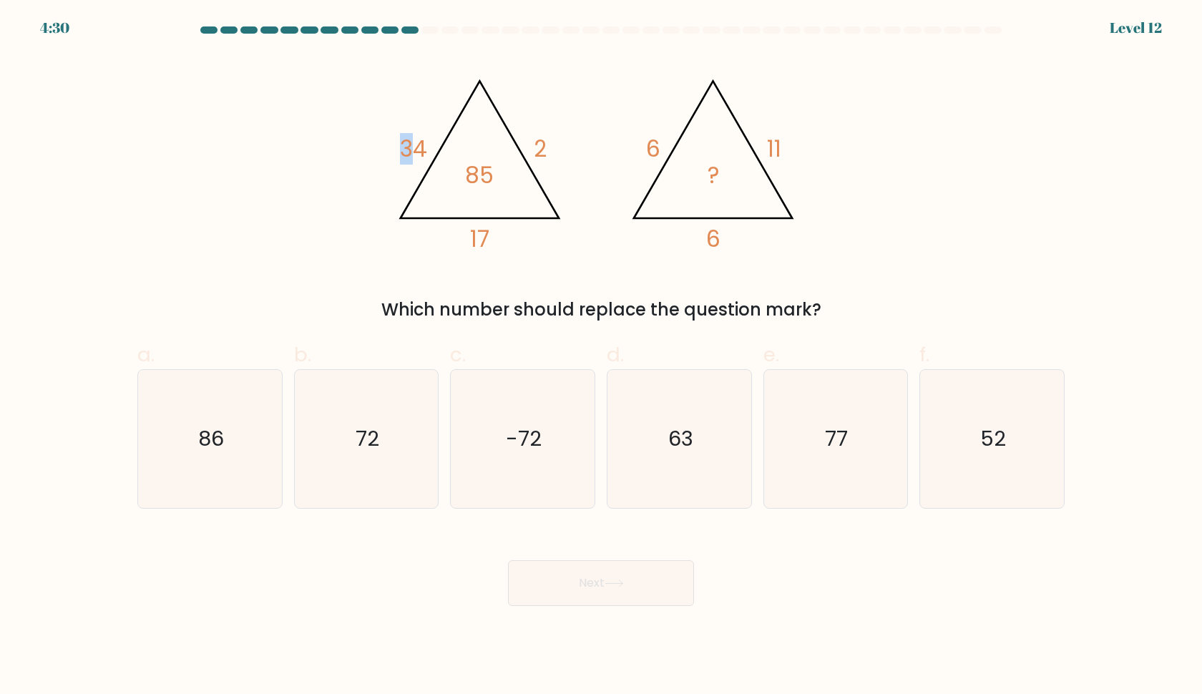
drag, startPoint x: 412, startPoint y: 149, endPoint x: 444, endPoint y: 157, distance: 33.2
click at [444, 157] on icon "@import url('[URL][DOMAIN_NAME]); 34 2 17 85 @import url('[URL][DOMAIN_NAME]); …" at bounding box center [601, 158] width 429 height 208
click at [470, 223] on icon "@import url('[URL][DOMAIN_NAME]); 34 2 17 85 @import url('[URL][DOMAIN_NAME]); …" at bounding box center [601, 158] width 429 height 208
drag, startPoint x: 471, startPoint y: 232, endPoint x: 507, endPoint y: 232, distance: 36.5
click at [507, 232] on icon "@import url('[URL][DOMAIN_NAME]); 34 2 17 85 @import url('[URL][DOMAIN_NAME]); …" at bounding box center [601, 158] width 429 height 208
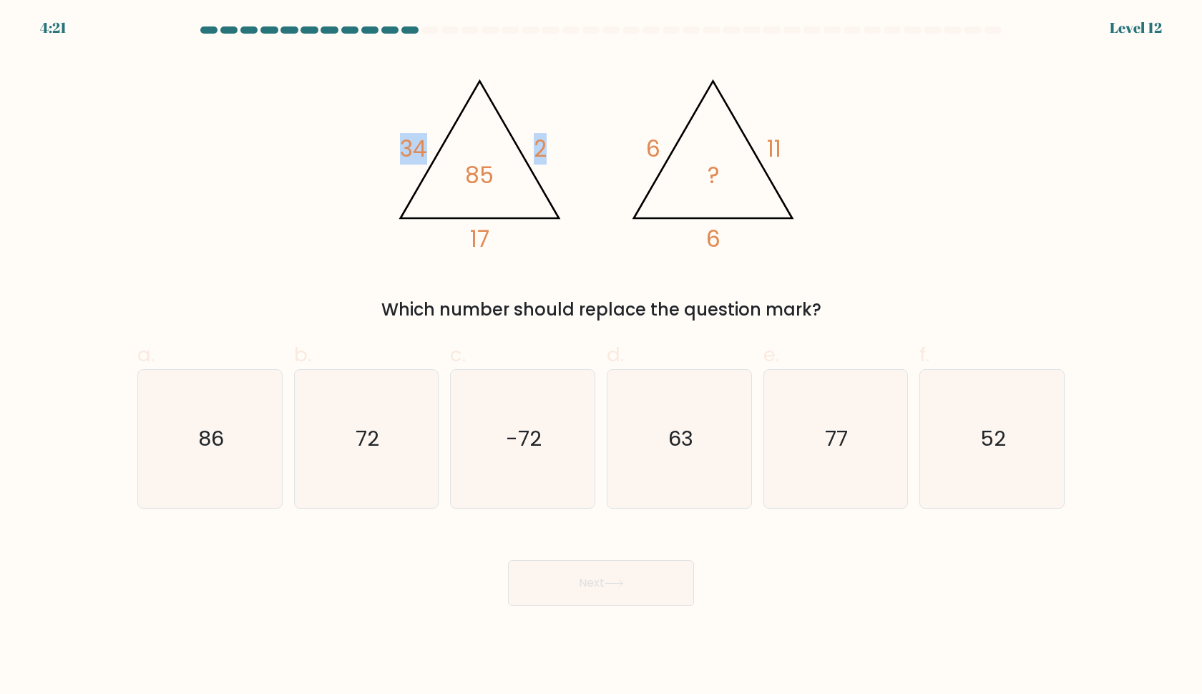
click at [507, 233] on icon "@import url('[URL][DOMAIN_NAME]); 34 2 17 85 @import url('[URL][DOMAIN_NAME]); …" at bounding box center [601, 158] width 429 height 208
drag, startPoint x: 507, startPoint y: 233, endPoint x: 431, endPoint y: 233, distance: 76.6
click at [431, 233] on icon "@import url('[URL][DOMAIN_NAME]); 34 2 17 85 @import url('[URL][DOMAIN_NAME]); …" at bounding box center [601, 158] width 429 height 208
drag, startPoint x: 430, startPoint y: 199, endPoint x: 515, endPoint y: 196, distance: 85.2
click at [515, 196] on icon "@import url('[URL][DOMAIN_NAME]); 34 2 17 85 @import url('[URL][DOMAIN_NAME]); …" at bounding box center [601, 158] width 429 height 208
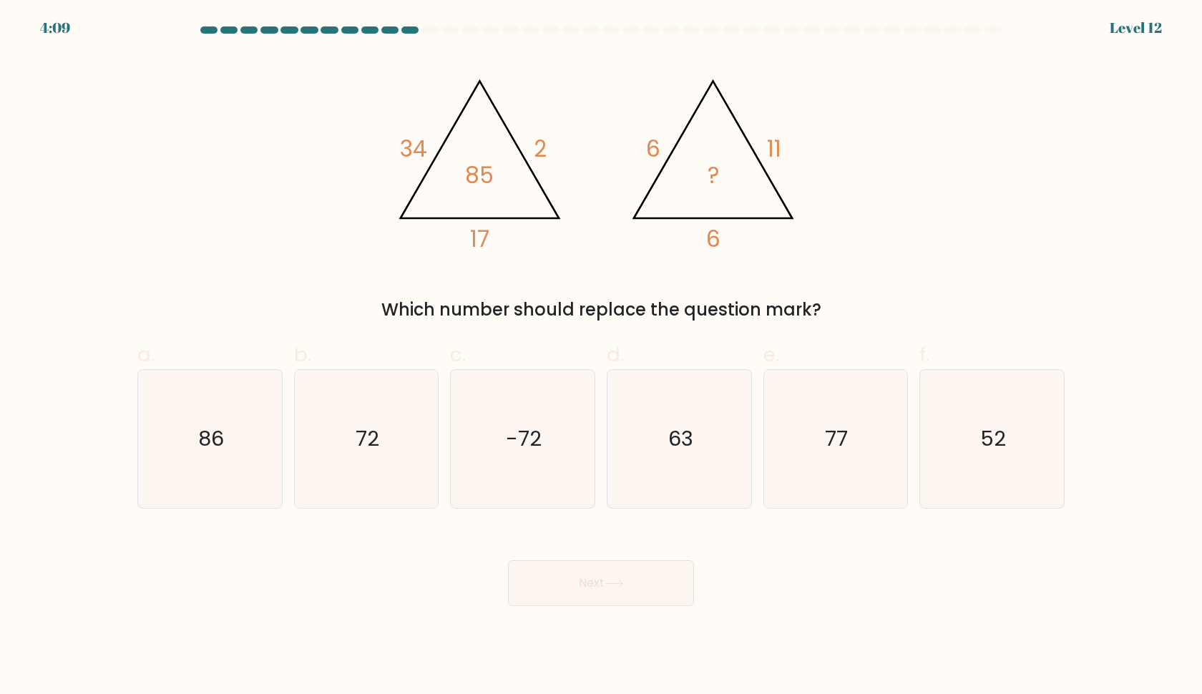
drag, startPoint x: 515, startPoint y: 196, endPoint x: 478, endPoint y: 196, distance: 37.2
click at [485, 196] on icon "@import url('[URL][DOMAIN_NAME]); 34 2 17 85 @import url('[URL][DOMAIN_NAME]); …" at bounding box center [601, 158] width 429 height 208
click at [404, 475] on icon "72" at bounding box center [366, 439] width 138 height 138
click at [601, 356] on input "b. 72" at bounding box center [601, 351] width 1 height 9
radio input "true"
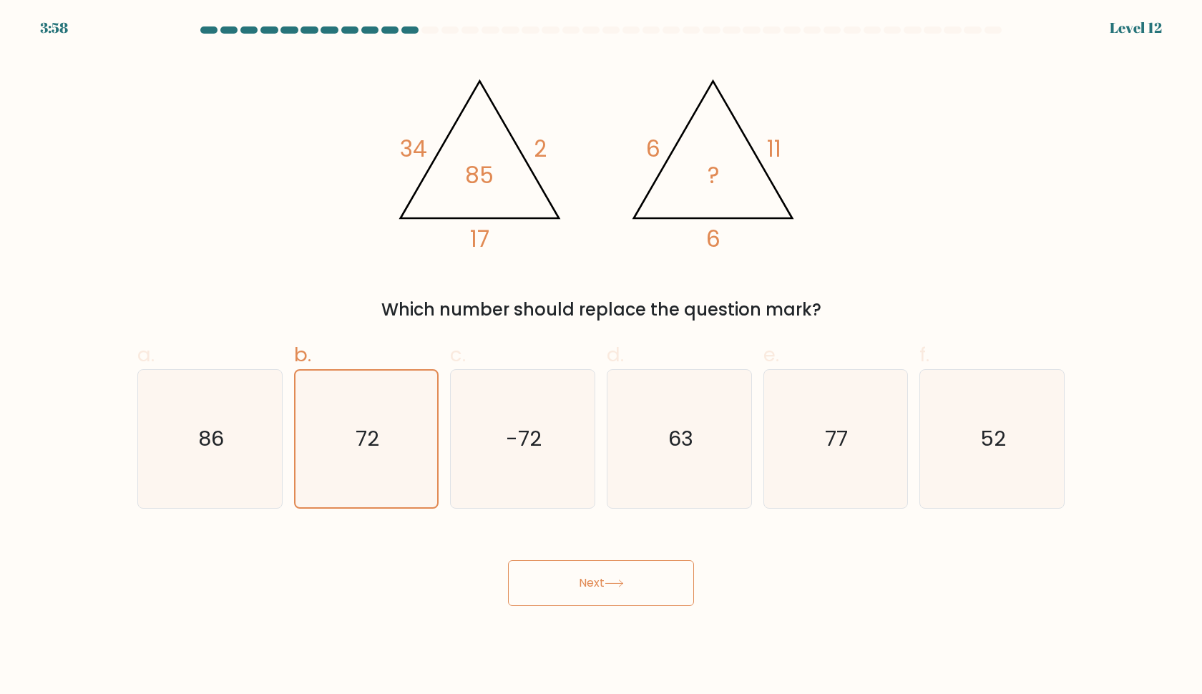
click at [582, 585] on button "Next" at bounding box center [601, 583] width 186 height 46
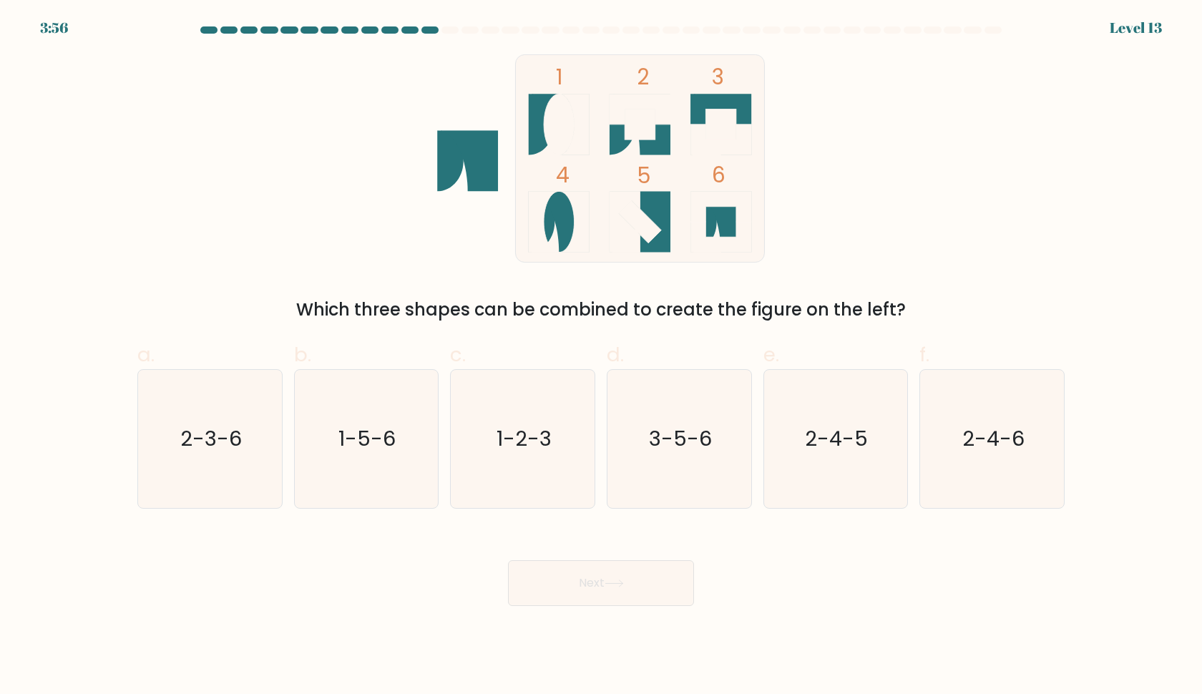
click at [591, 583] on button "Next" at bounding box center [601, 583] width 186 height 46
click at [505, 240] on icon "1 2 3 4 5 6" at bounding box center [601, 158] width 385 height 208
click at [214, 465] on icon "2-3-6" at bounding box center [210, 439] width 138 height 138
click at [601, 356] on input "a. 2-3-6" at bounding box center [601, 351] width 1 height 9
radio input "true"
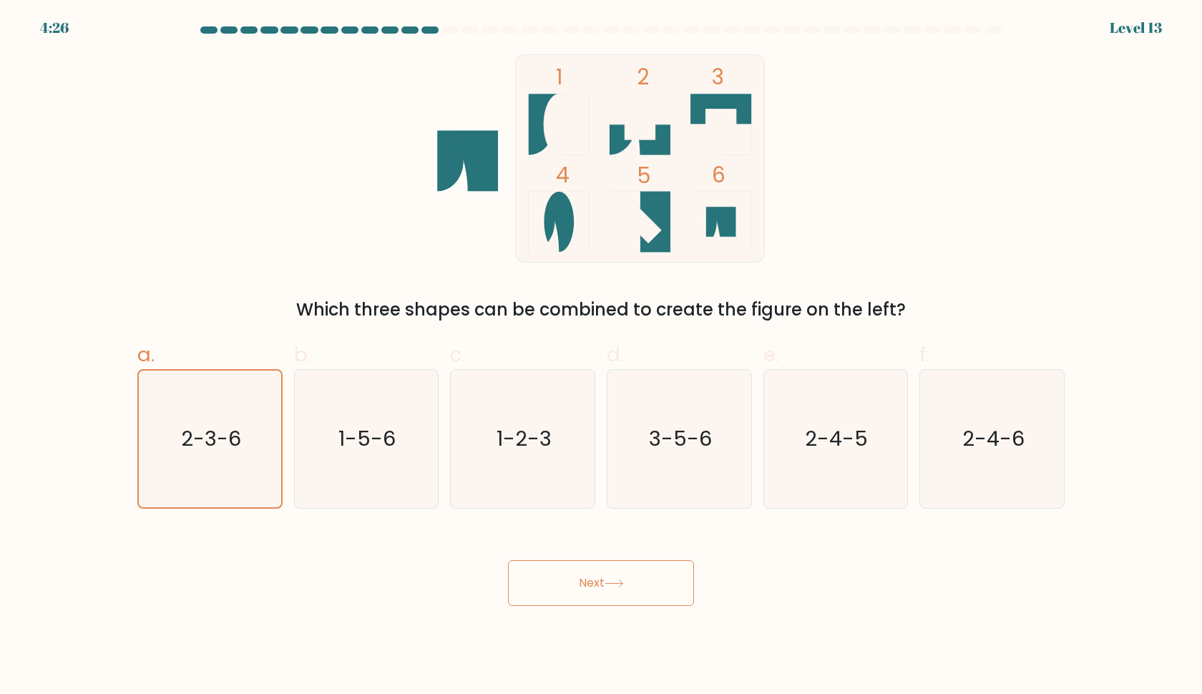
click at [530, 577] on button "Next" at bounding box center [601, 583] width 186 height 46
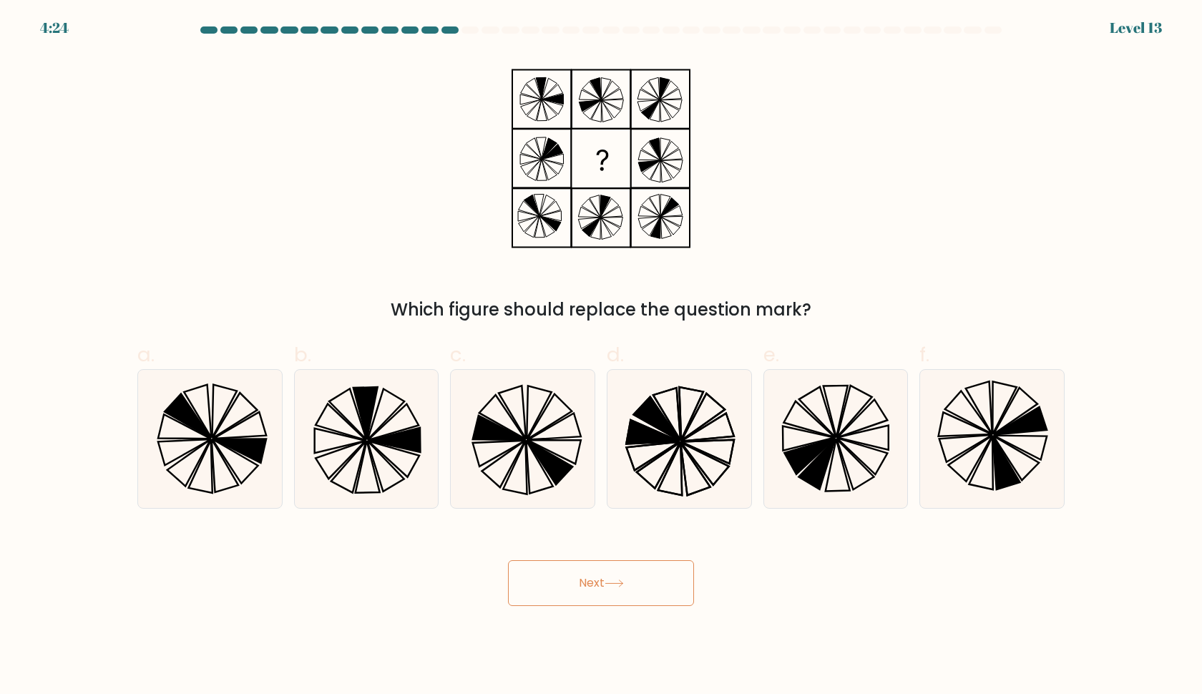
click at [568, 584] on button "Next" at bounding box center [601, 583] width 186 height 46
click at [741, 164] on div "Which figure should replace the question mark?" at bounding box center [601, 188] width 945 height 268
click at [569, 419] on icon at bounding box center [523, 439] width 138 height 138
click at [601, 356] on input "c." at bounding box center [601, 351] width 1 height 9
radio input "true"
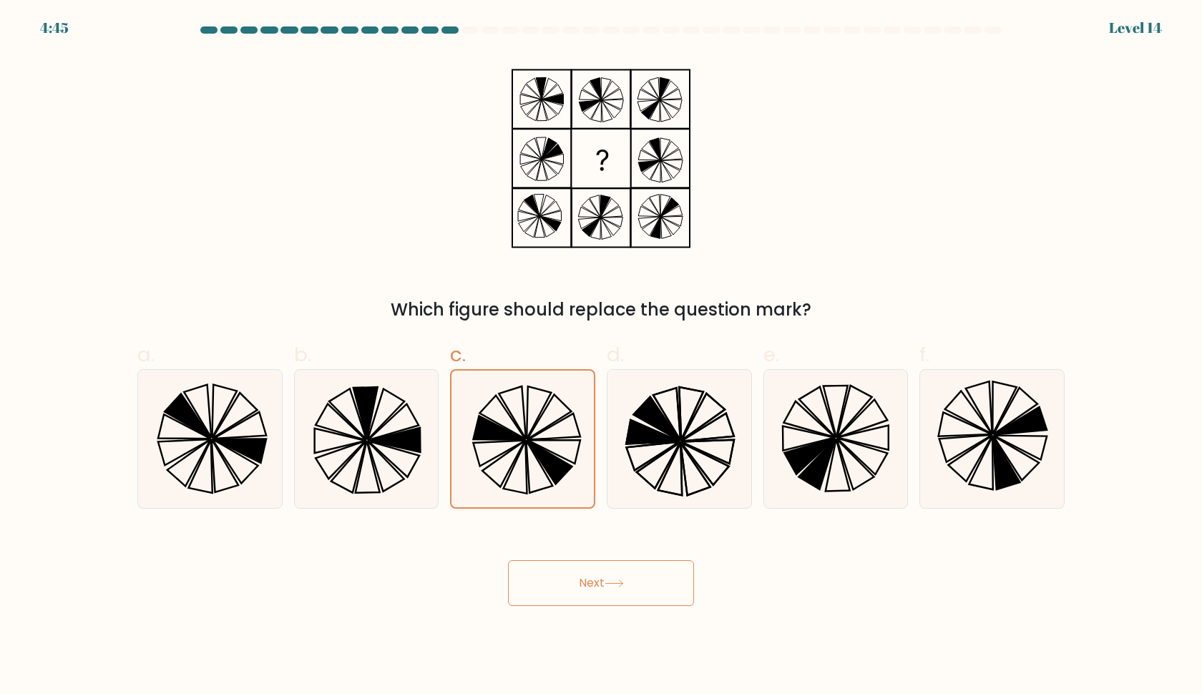
click at [588, 566] on button "Next" at bounding box center [601, 583] width 186 height 46
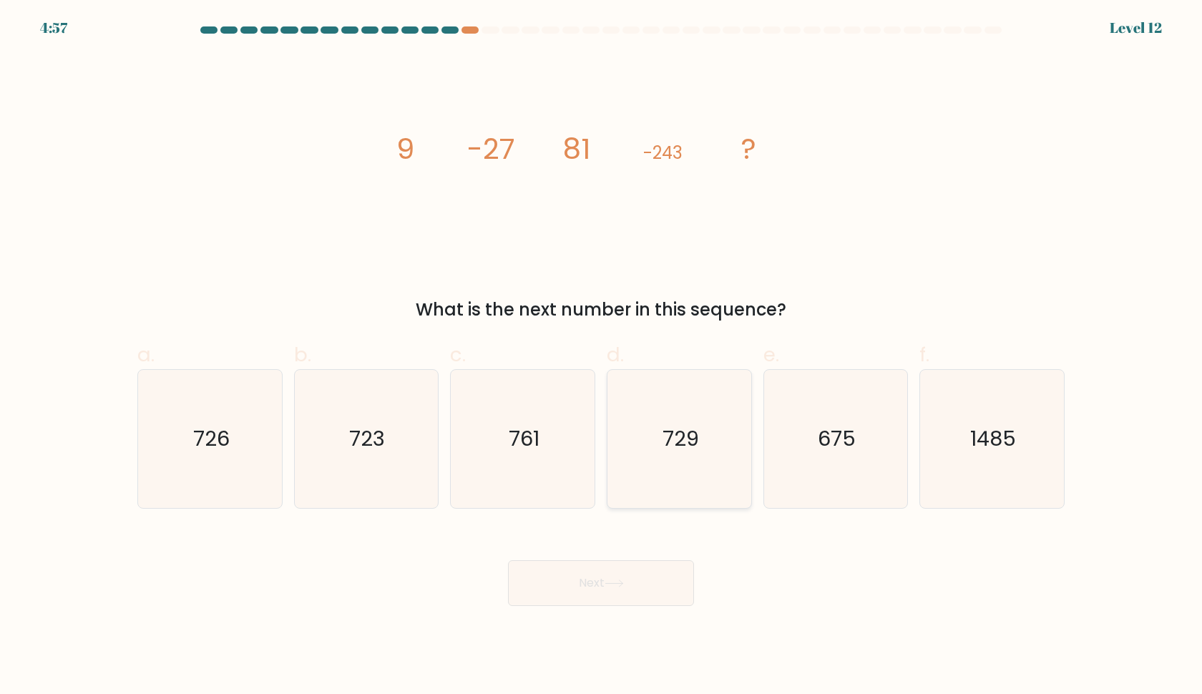
click at [708, 403] on icon "729" at bounding box center [680, 439] width 138 height 138
click at [602, 356] on input "d. 729" at bounding box center [601, 351] width 1 height 9
radio input "true"
click at [599, 580] on button "Next" at bounding box center [601, 583] width 186 height 46
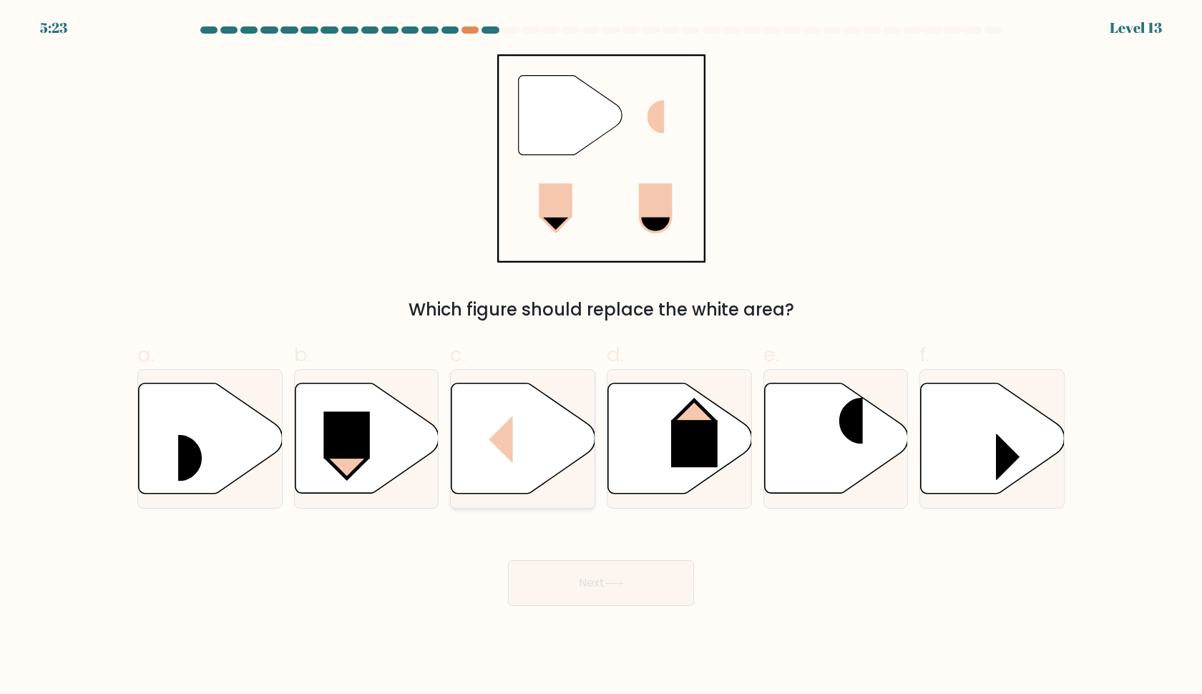
click at [560, 444] on icon at bounding box center [524, 439] width 144 height 110
click at [601, 356] on input "c." at bounding box center [601, 351] width 1 height 9
radio input "true"
click at [588, 580] on button "Next" at bounding box center [601, 583] width 186 height 46
click at [572, 577] on button "Next" at bounding box center [601, 583] width 186 height 46
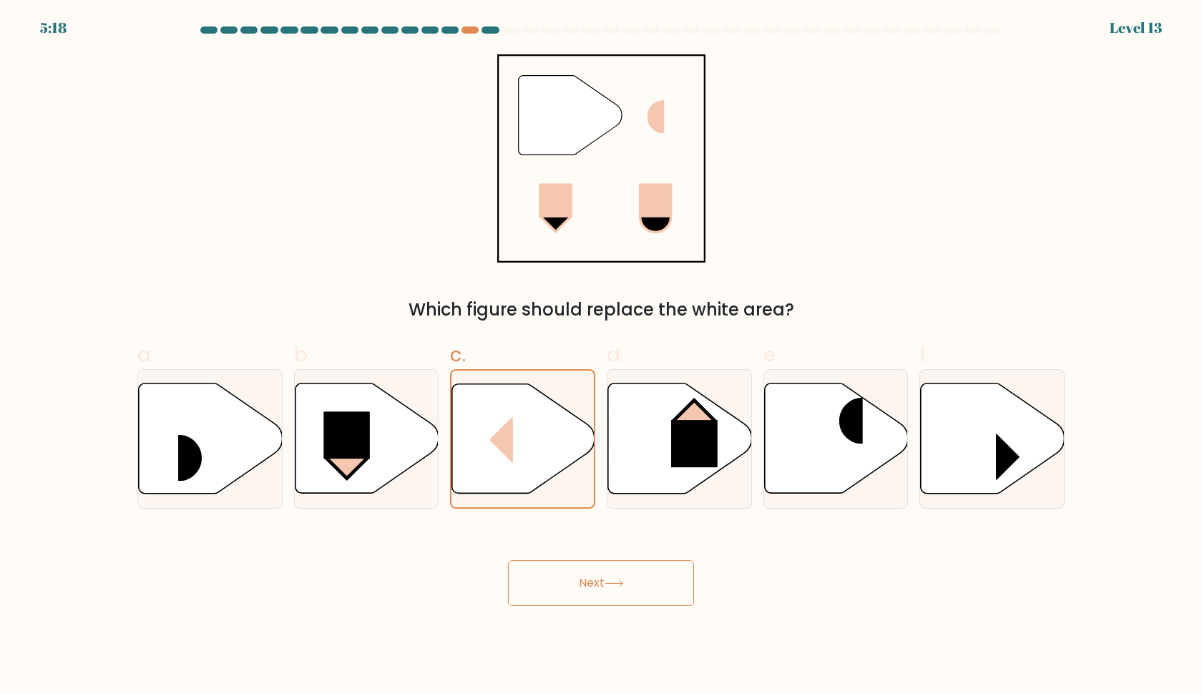
click at [592, 575] on button "Next" at bounding box center [601, 583] width 186 height 46
click at [593, 575] on button "Next" at bounding box center [601, 583] width 186 height 46
click at [593, 580] on button "Next" at bounding box center [601, 583] width 186 height 46
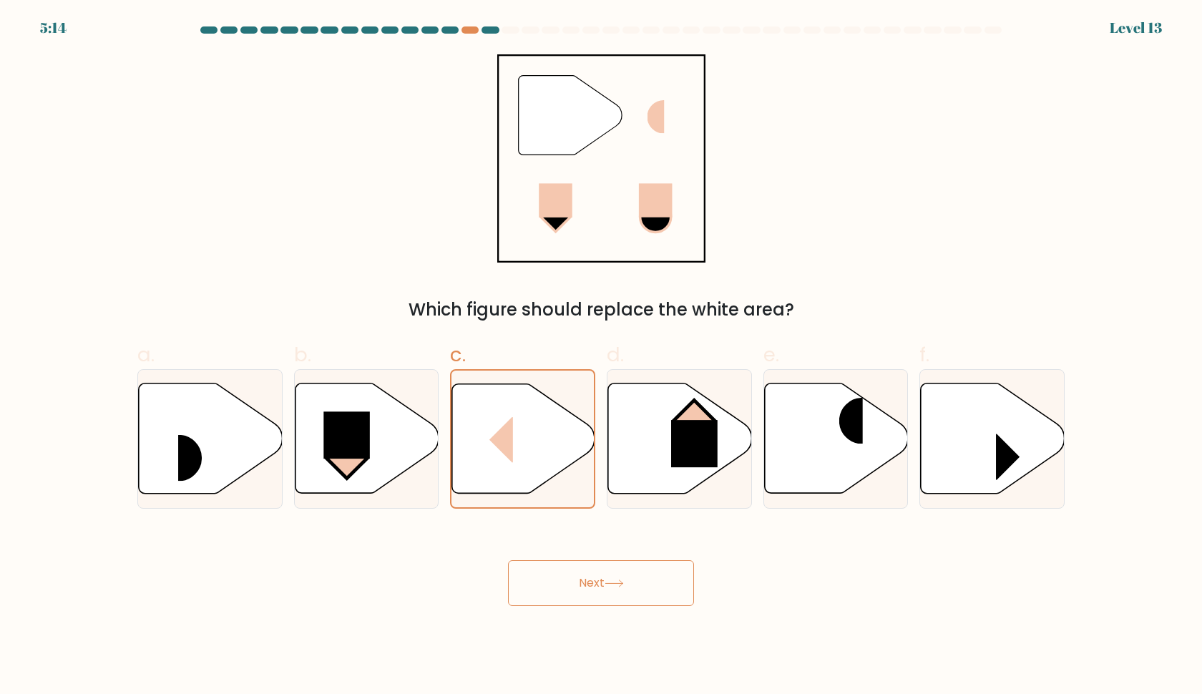
click at [570, 580] on button "Next" at bounding box center [601, 583] width 186 height 46
click at [638, 472] on icon at bounding box center [680, 439] width 144 height 110
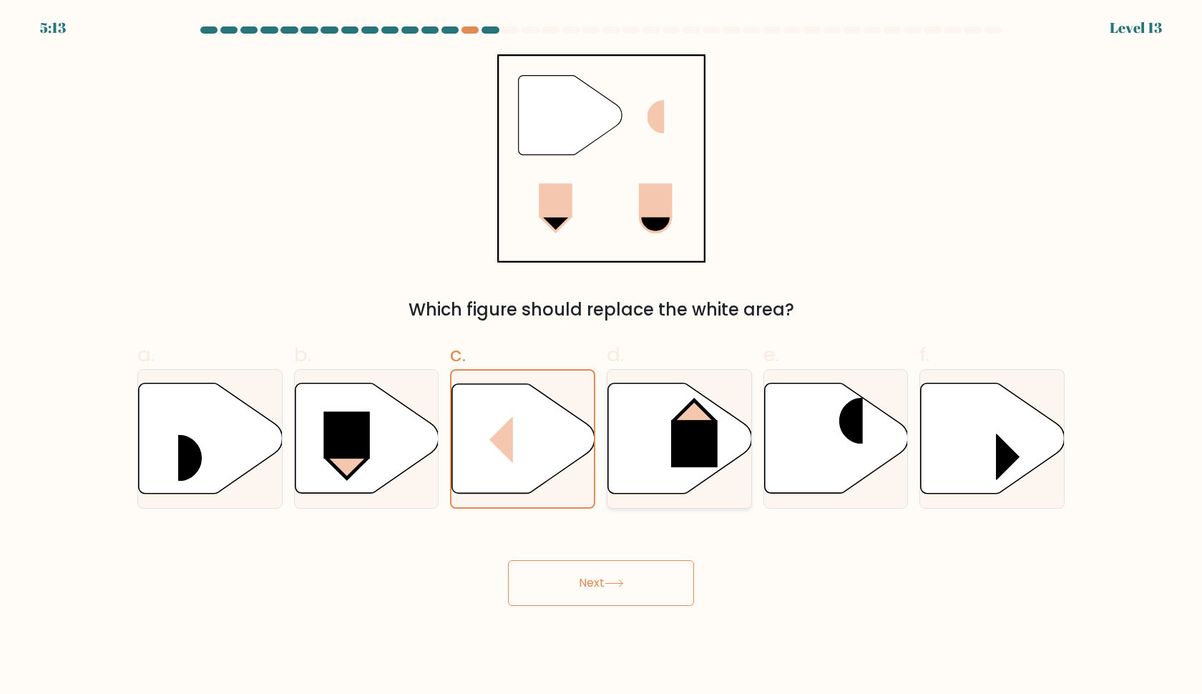
click at [602, 356] on input "d." at bounding box center [601, 351] width 1 height 9
radio input "true"
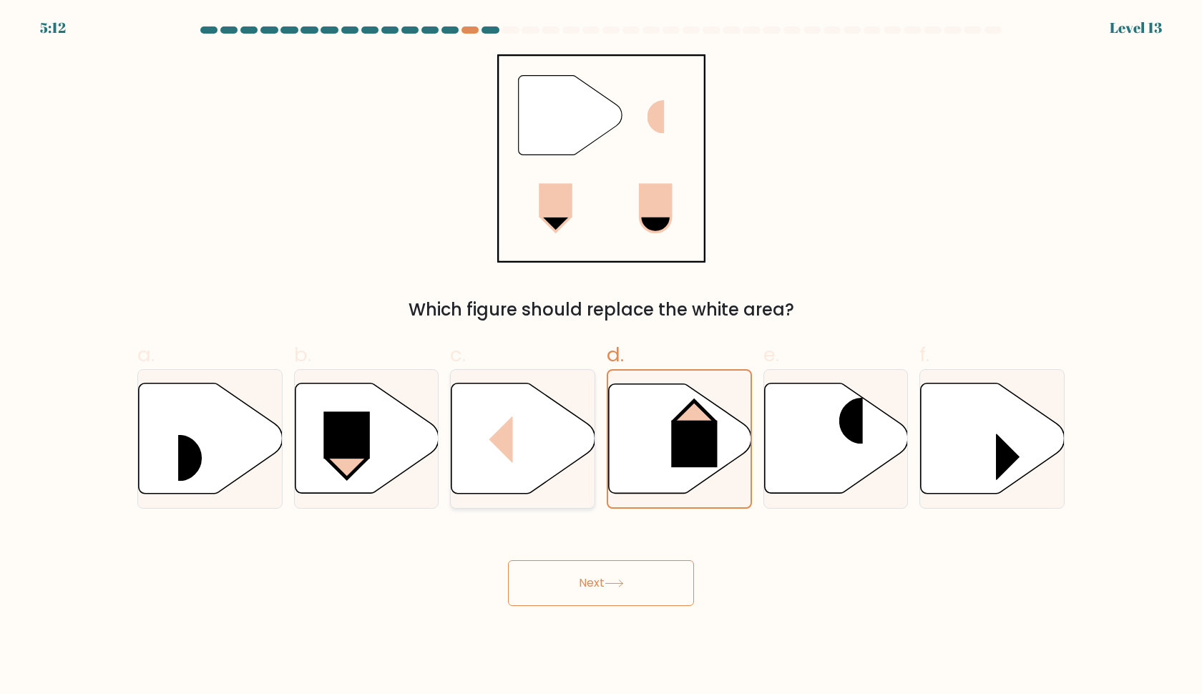
click at [521, 467] on icon at bounding box center [524, 439] width 144 height 110
click at [601, 356] on input "c." at bounding box center [601, 351] width 1 height 9
radio input "true"
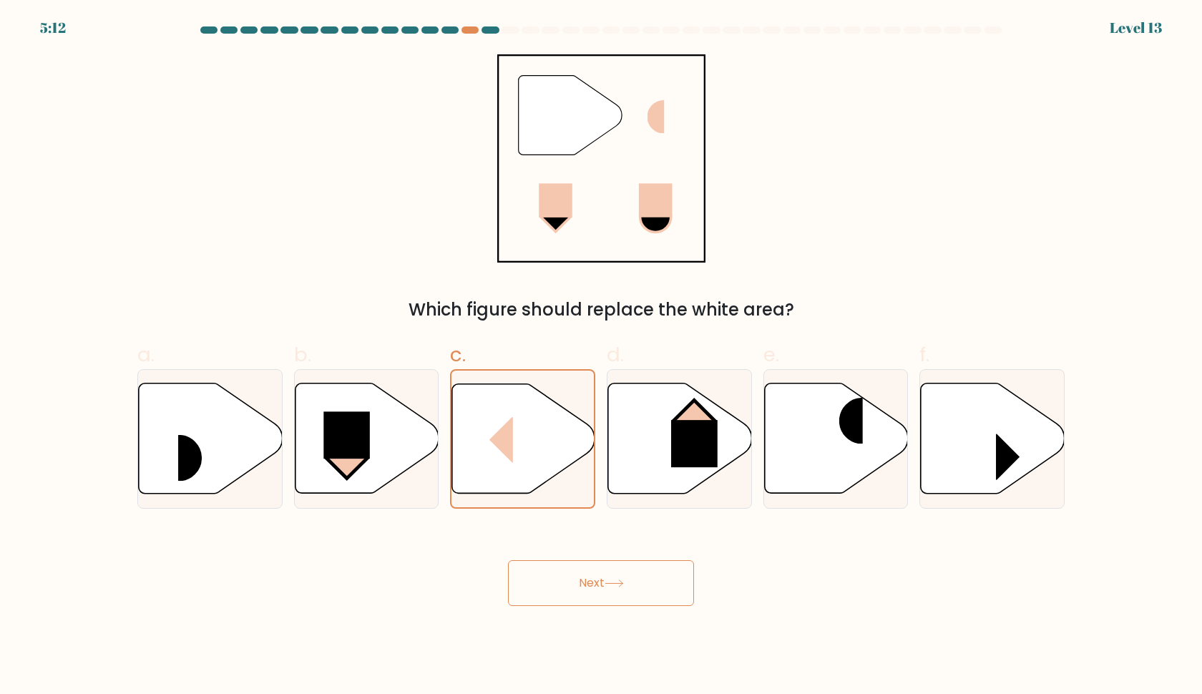
click at [574, 593] on button "Next" at bounding box center [601, 583] width 186 height 46
click at [577, 602] on button "Next" at bounding box center [601, 583] width 186 height 46
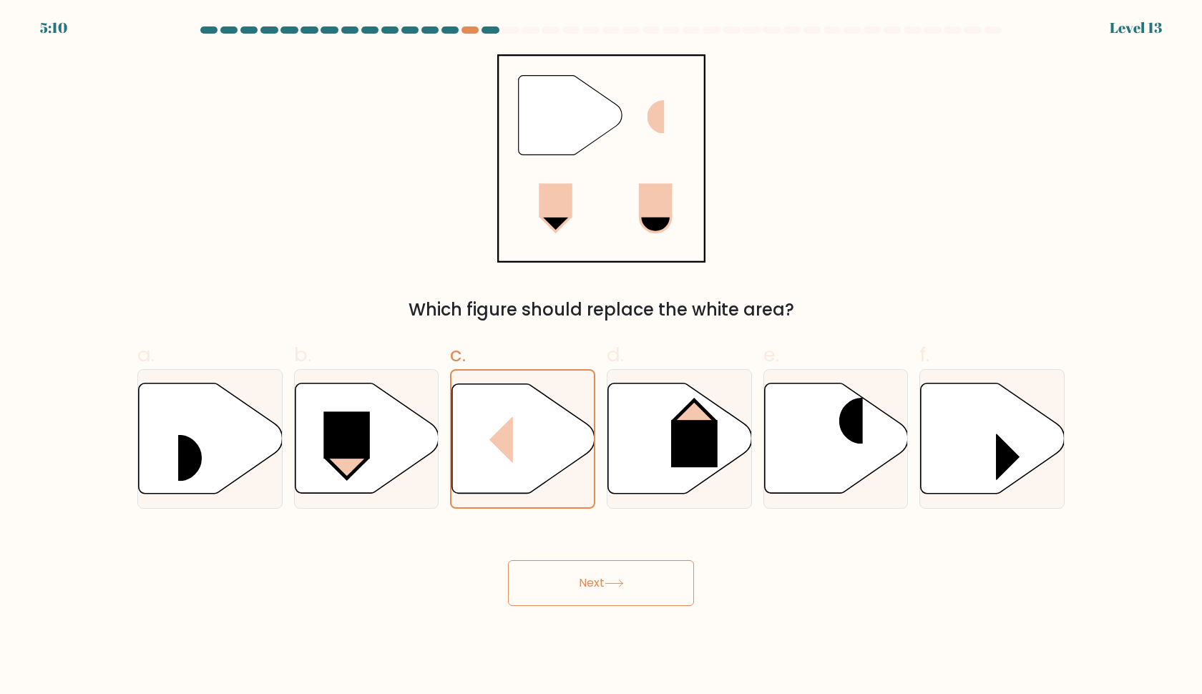
click at [577, 602] on button "Next" at bounding box center [601, 583] width 186 height 46
click at [596, 580] on button "Next" at bounding box center [601, 583] width 186 height 46
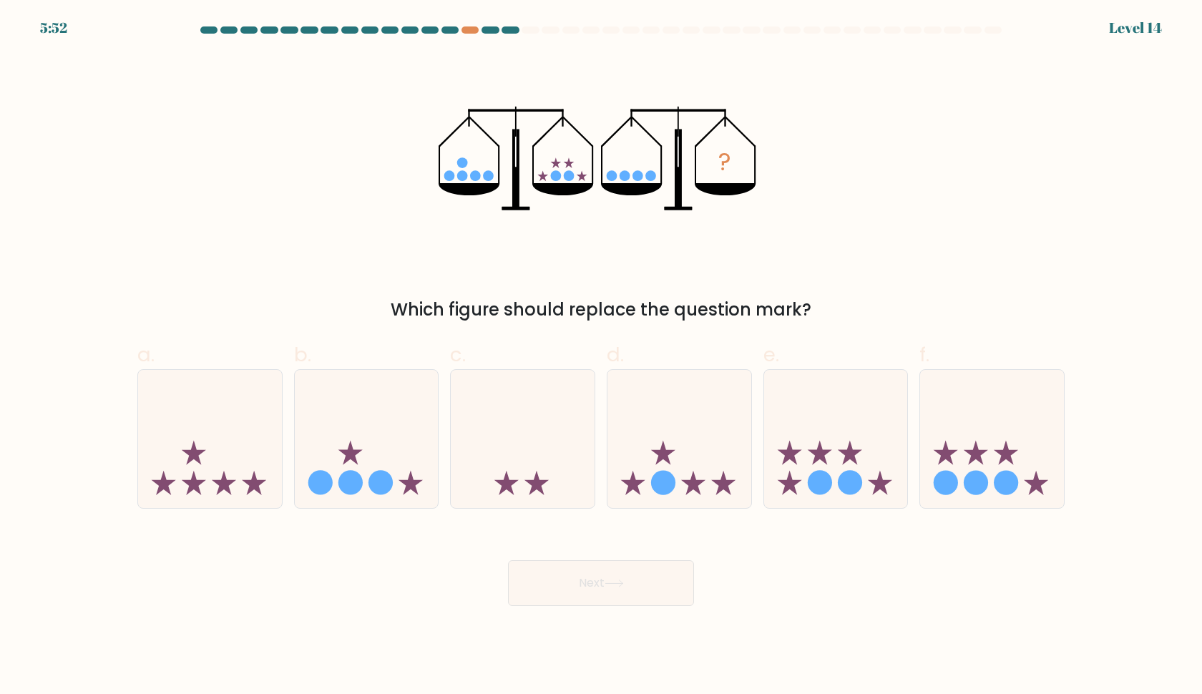
click at [507, 30] on div at bounding box center [510, 29] width 17 height 7
click at [515, 32] on div at bounding box center [510, 29] width 17 height 7
click at [515, 33] on div at bounding box center [510, 29] width 17 height 7
click at [686, 432] on icon at bounding box center [680, 439] width 144 height 119
click at [602, 356] on input "d." at bounding box center [601, 351] width 1 height 9
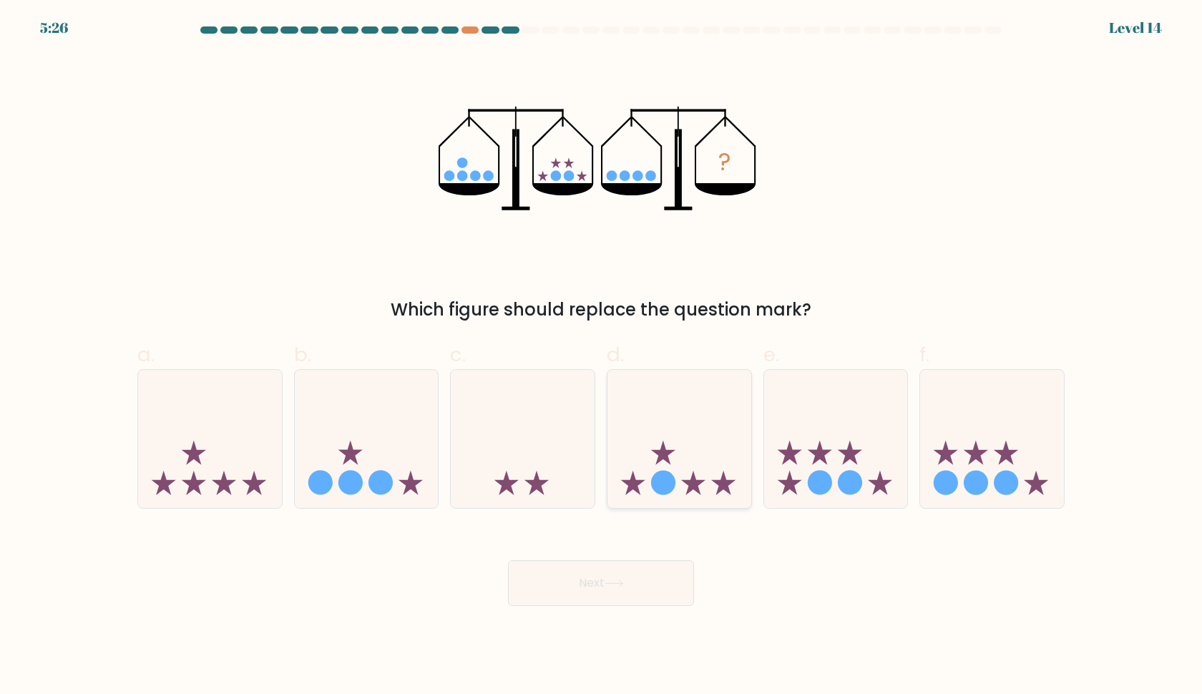
radio input "true"
click at [621, 589] on button "Next" at bounding box center [601, 583] width 186 height 46
click at [618, 576] on button "Next" at bounding box center [601, 583] width 186 height 46
click at [609, 576] on button "Next" at bounding box center [601, 583] width 186 height 46
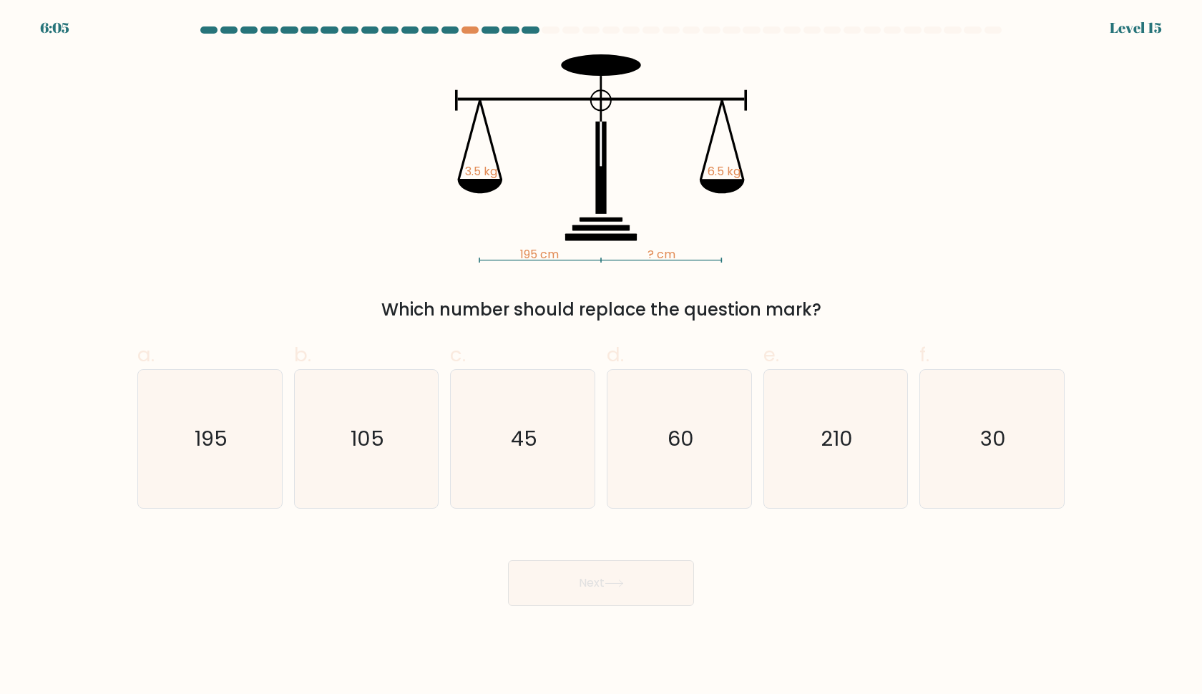
drag, startPoint x: 534, startPoint y: 191, endPoint x: 653, endPoint y: 195, distance: 119.6
click at [655, 196] on icon "195 cm ? cm 3.5 kg 6.5 kg" at bounding box center [601, 158] width 429 height 208
drag, startPoint x: 642, startPoint y: 248, endPoint x: 685, endPoint y: 251, distance: 43.0
click at [686, 251] on icon "195 cm ? cm 3.5 kg 6.5 kg" at bounding box center [601, 158] width 429 height 208
drag, startPoint x: 685, startPoint y: 251, endPoint x: 653, endPoint y: 244, distance: 32.3
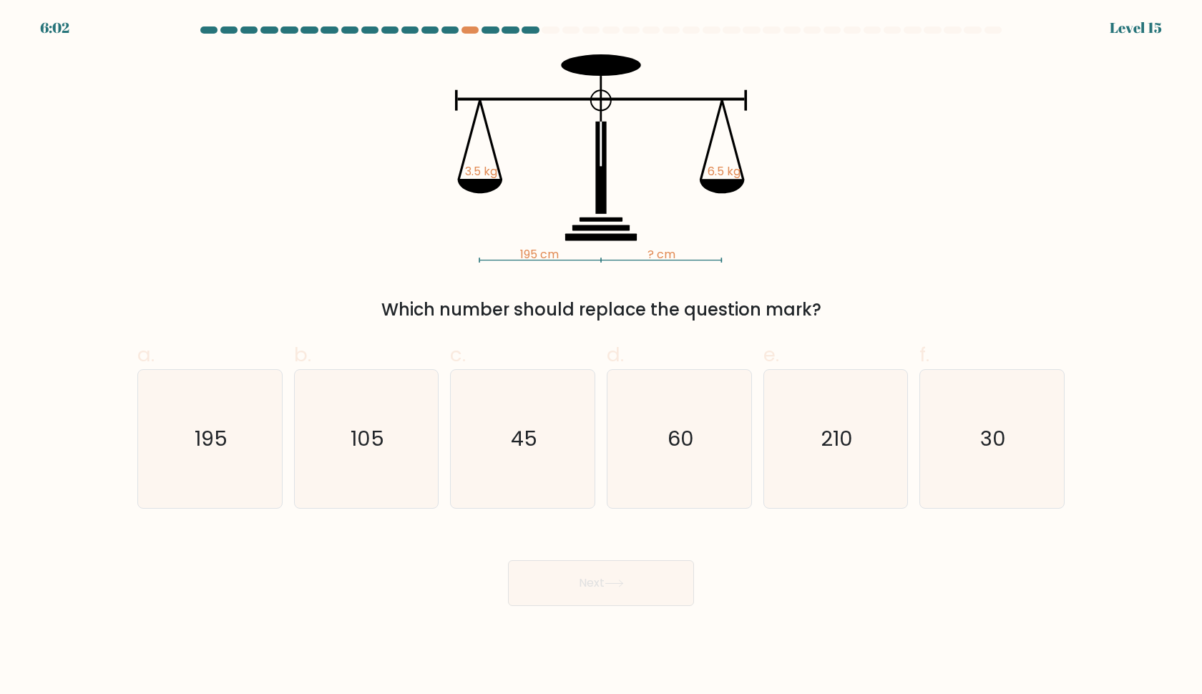
click at [653, 244] on icon "195 cm ? cm 3.5 kg 6.5 kg" at bounding box center [601, 158] width 429 height 208
drag, startPoint x: 644, startPoint y: 250, endPoint x: 681, endPoint y: 256, distance: 37.7
click at [684, 257] on icon "195 cm ? cm 3.5 kg 6.5 kg" at bounding box center [601, 158] width 429 height 208
drag, startPoint x: 681, startPoint y: 256, endPoint x: 667, endPoint y: 253, distance: 14.6
click at [667, 253] on icon "195 cm ? cm 3.5 kg 6.5 kg" at bounding box center [601, 158] width 429 height 208
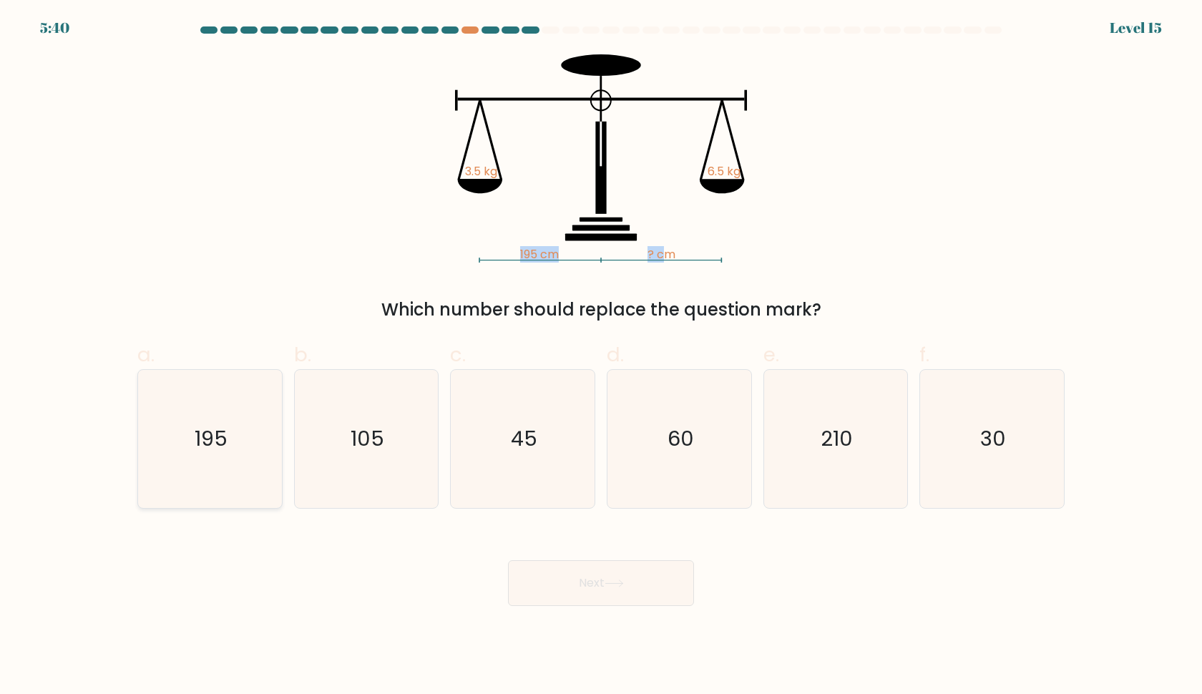
click at [254, 444] on icon "195" at bounding box center [210, 439] width 138 height 138
click at [601, 356] on input "a. 195" at bounding box center [601, 351] width 1 height 9
radio input "true"
click at [556, 596] on button "Next" at bounding box center [601, 583] width 186 height 46
click at [591, 590] on button "Next" at bounding box center [601, 583] width 186 height 46
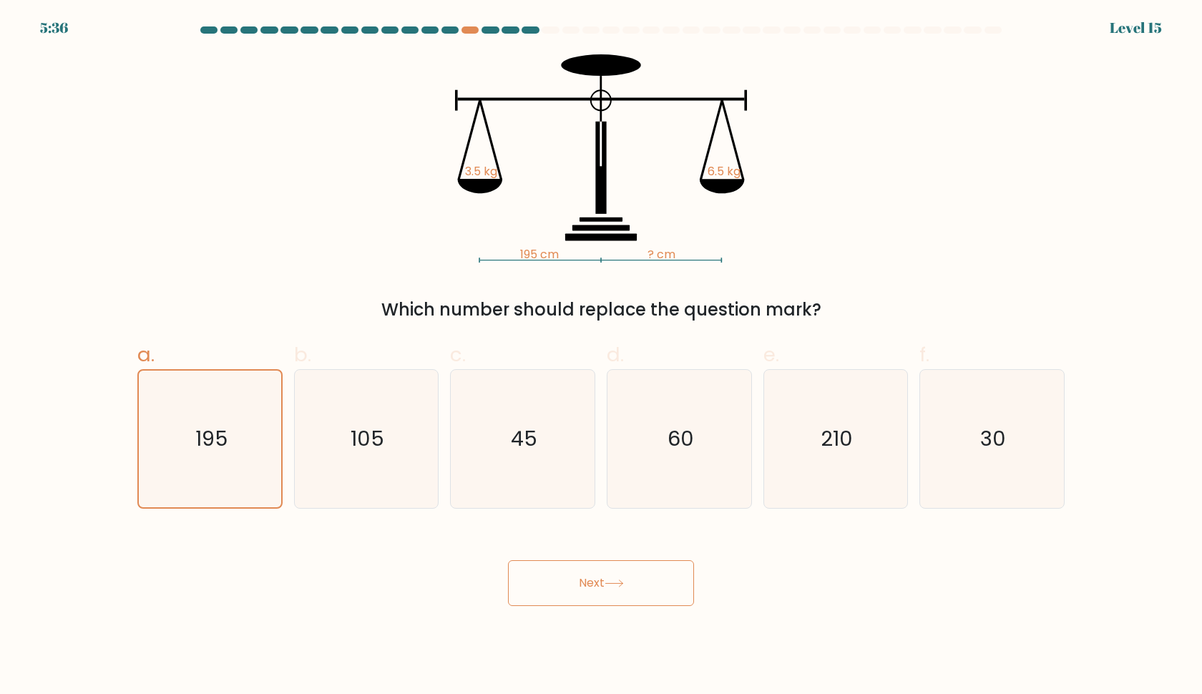
click at [596, 588] on button "Next" at bounding box center [601, 583] width 186 height 46
click at [598, 587] on button "Next" at bounding box center [601, 583] width 186 height 46
click at [599, 587] on button "Next" at bounding box center [601, 583] width 186 height 46
click at [533, 29] on div at bounding box center [530, 29] width 17 height 7
click at [619, 589] on button "Next" at bounding box center [601, 583] width 186 height 46
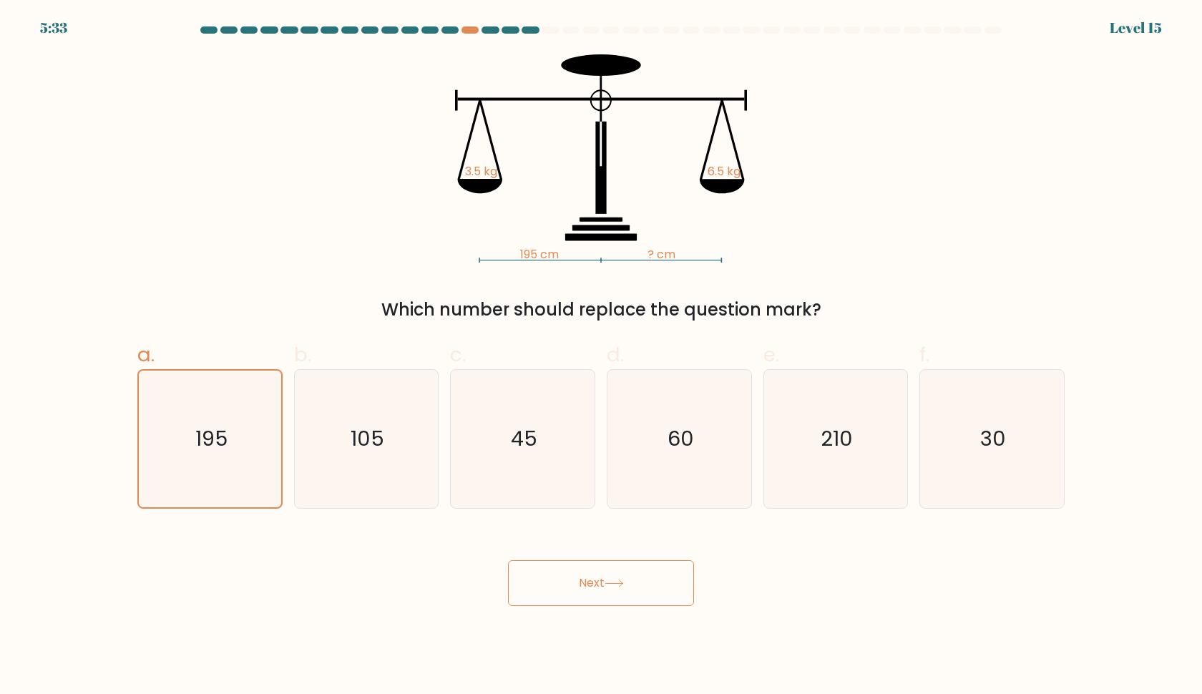
click at [619, 589] on button "Next" at bounding box center [601, 583] width 186 height 46
click at [376, 444] on text "105" at bounding box center [368, 439] width 34 height 29
click at [601, 356] on input "b. 105" at bounding box center [601, 351] width 1 height 9
radio input "true"
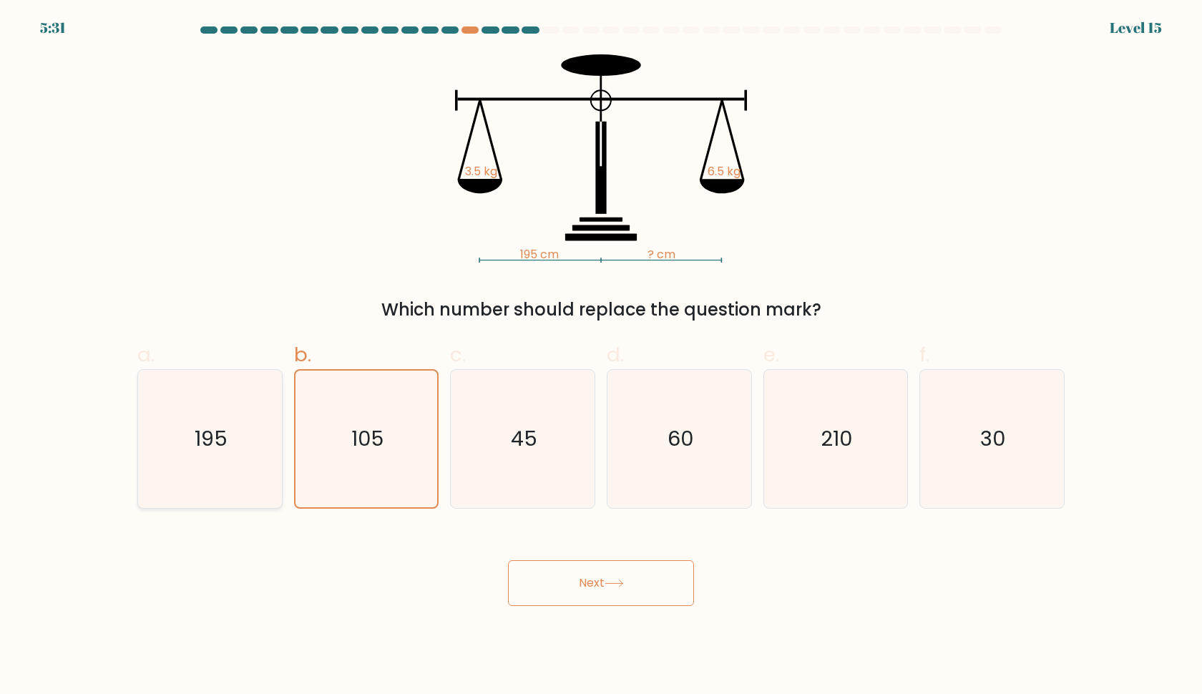
click at [256, 444] on icon "195" at bounding box center [210, 439] width 138 height 138
click at [601, 356] on input "a. 195" at bounding box center [601, 351] width 1 height 9
radio input "true"
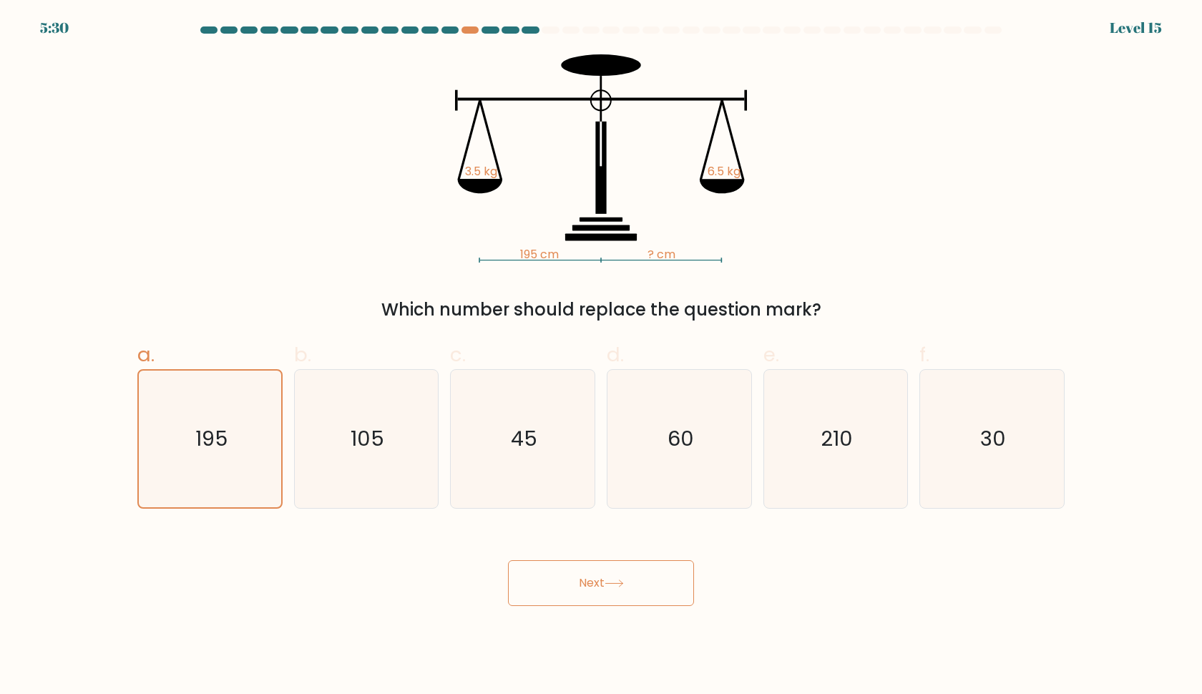
click at [621, 612] on body "5:30 Level 15" at bounding box center [601, 347] width 1202 height 694
click at [621, 607] on body "5:30 Level 15" at bounding box center [601, 347] width 1202 height 694
click at [621, 585] on icon at bounding box center [614, 584] width 19 height 8
click at [621, 584] on icon at bounding box center [614, 583] width 17 height 6
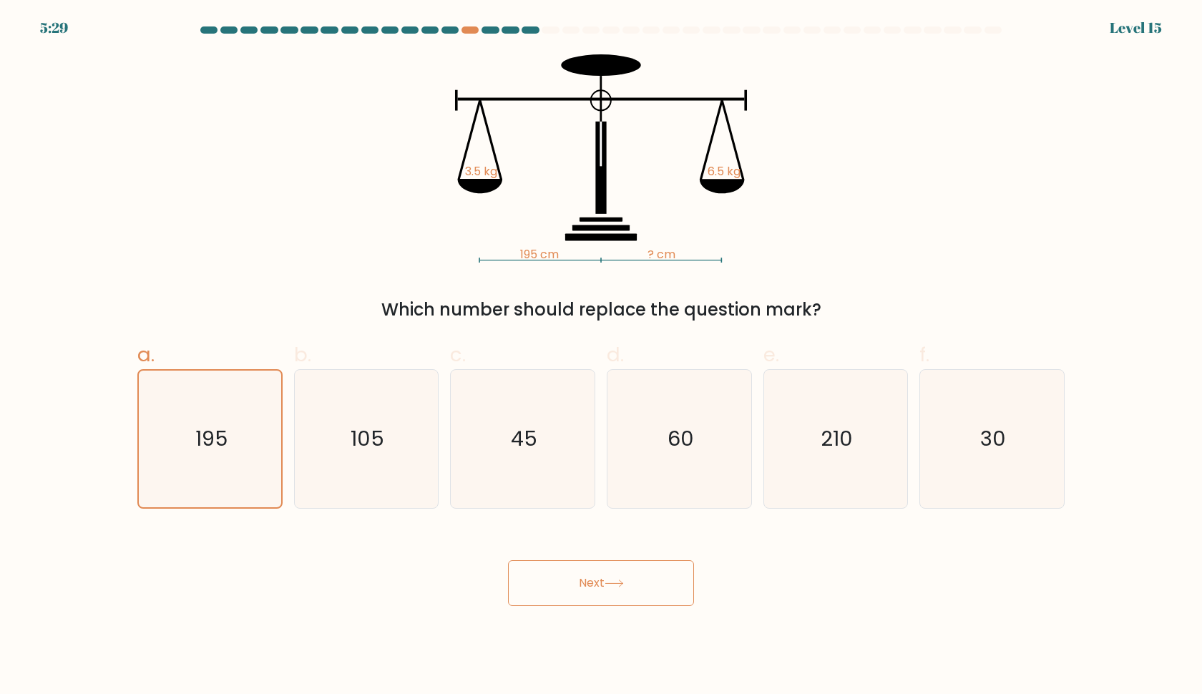
click at [621, 584] on icon at bounding box center [614, 583] width 17 height 6
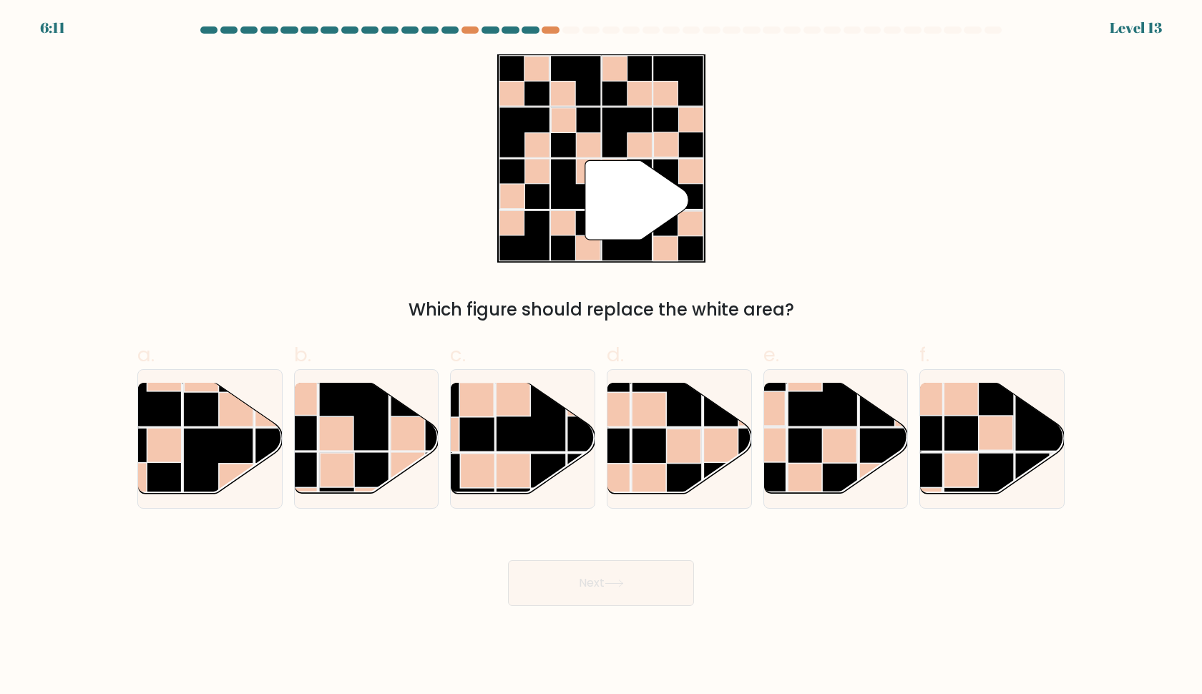
drag, startPoint x: 487, startPoint y: 131, endPoint x: 951, endPoint y: 234, distance: 475.1
click at [953, 234] on div "" Which figure should replace the white area?" at bounding box center [601, 188] width 945 height 268
click at [952, 402] on rect at bounding box center [961, 398] width 34 height 34
click at [602, 356] on input "f." at bounding box center [601, 351] width 1 height 9
radio input "true"
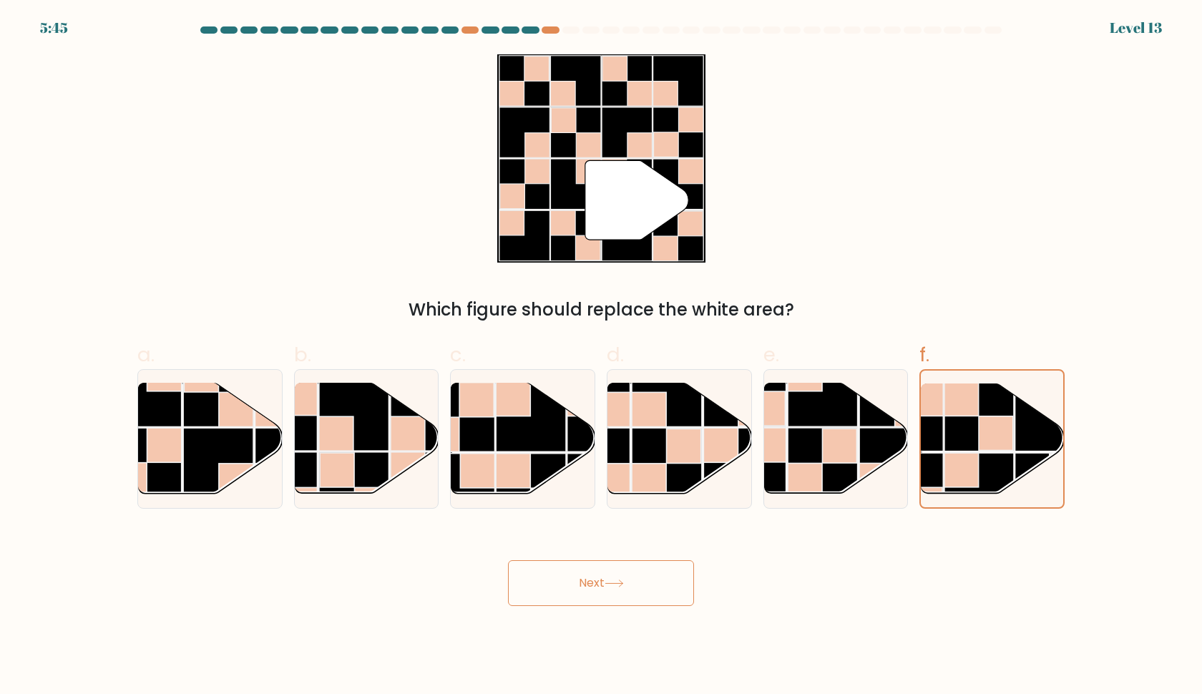
click at [646, 591] on button "Next" at bounding box center [601, 583] width 186 height 46
click at [627, 575] on button "Next" at bounding box center [601, 583] width 186 height 46
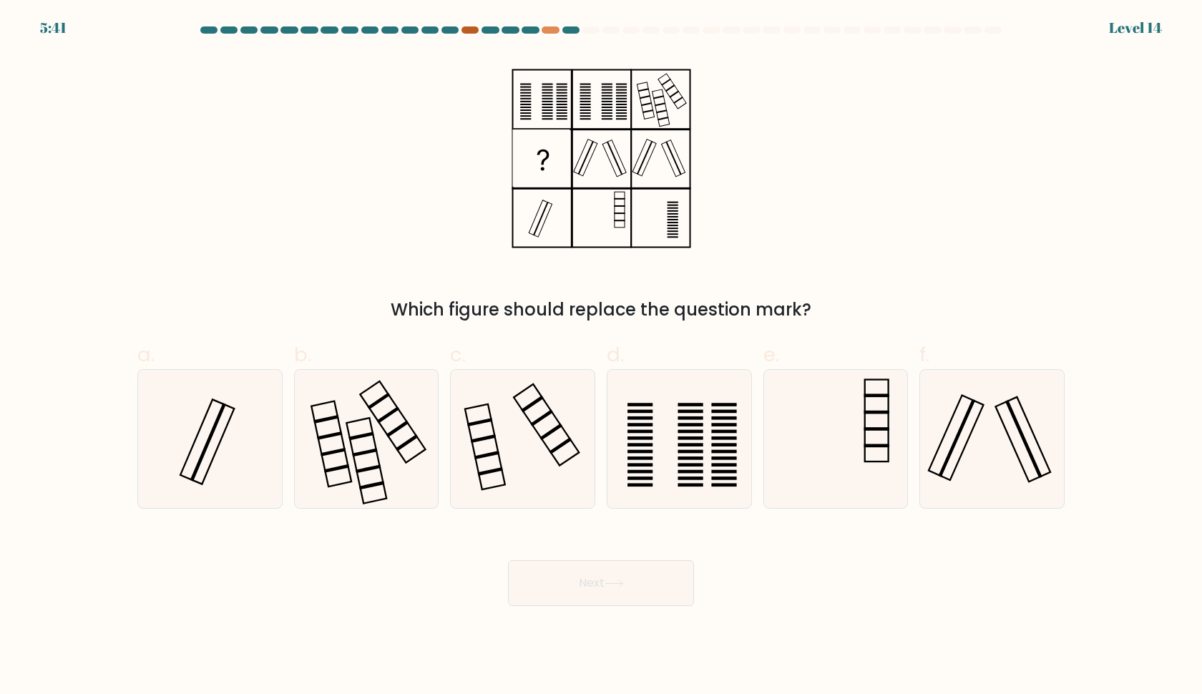
click at [472, 31] on div at bounding box center [470, 29] width 17 height 7
click at [576, 31] on div at bounding box center [571, 29] width 17 height 7
click at [354, 475] on icon at bounding box center [366, 439] width 138 height 138
click at [601, 356] on input "b." at bounding box center [601, 351] width 1 height 9
radio input "true"
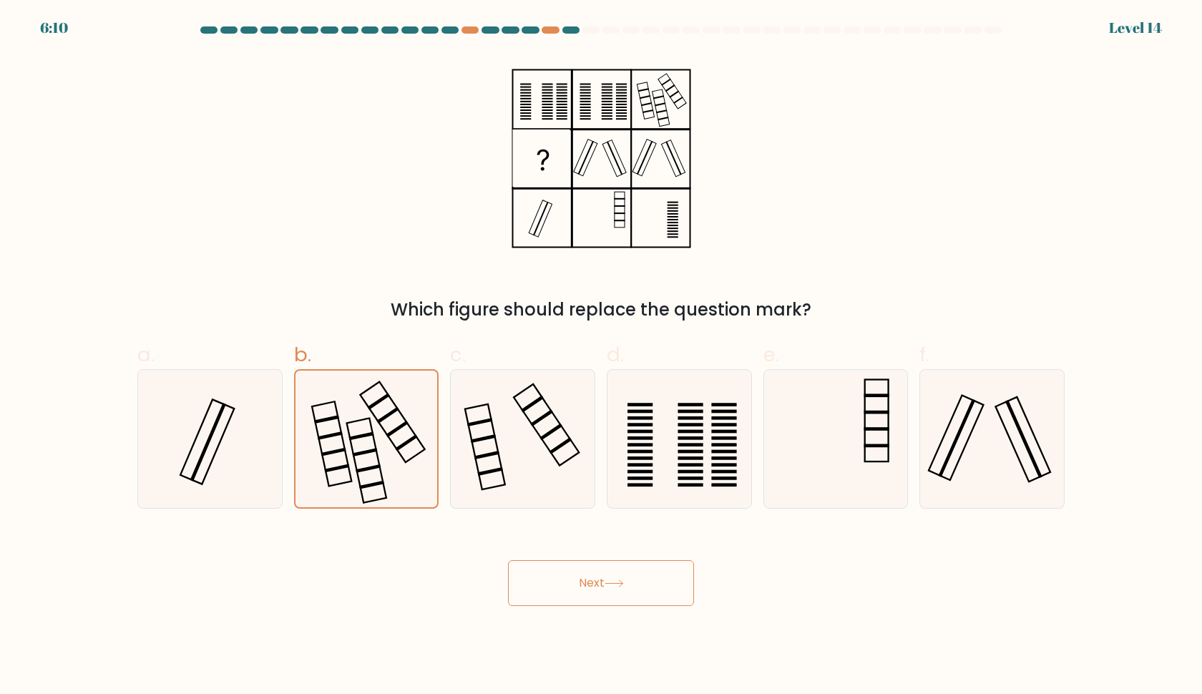
click at [594, 577] on button "Next" at bounding box center [601, 583] width 186 height 46
click at [608, 577] on button "Next" at bounding box center [601, 583] width 186 height 46
click at [634, 593] on button "Next" at bounding box center [601, 583] width 186 height 46
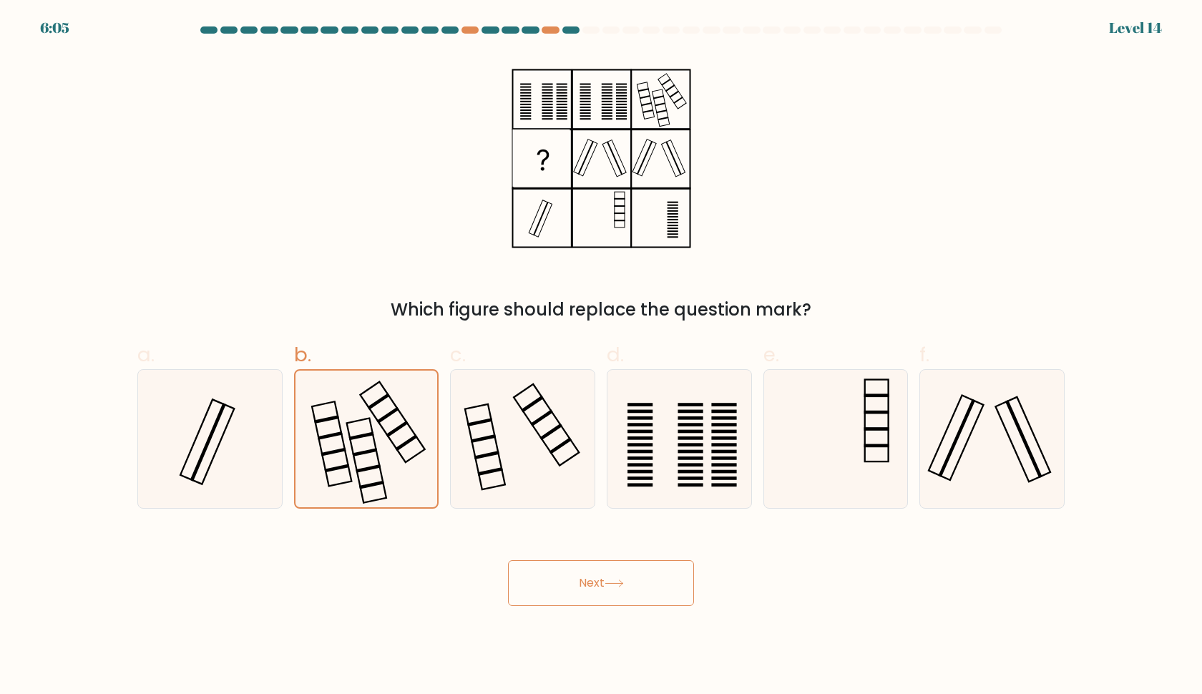
click at [570, 31] on div at bounding box center [571, 29] width 17 height 7
click at [556, 607] on body "6:04 Level 14" at bounding box center [601, 347] width 1202 height 694
click at [568, 603] on button "Next" at bounding box center [601, 583] width 186 height 46
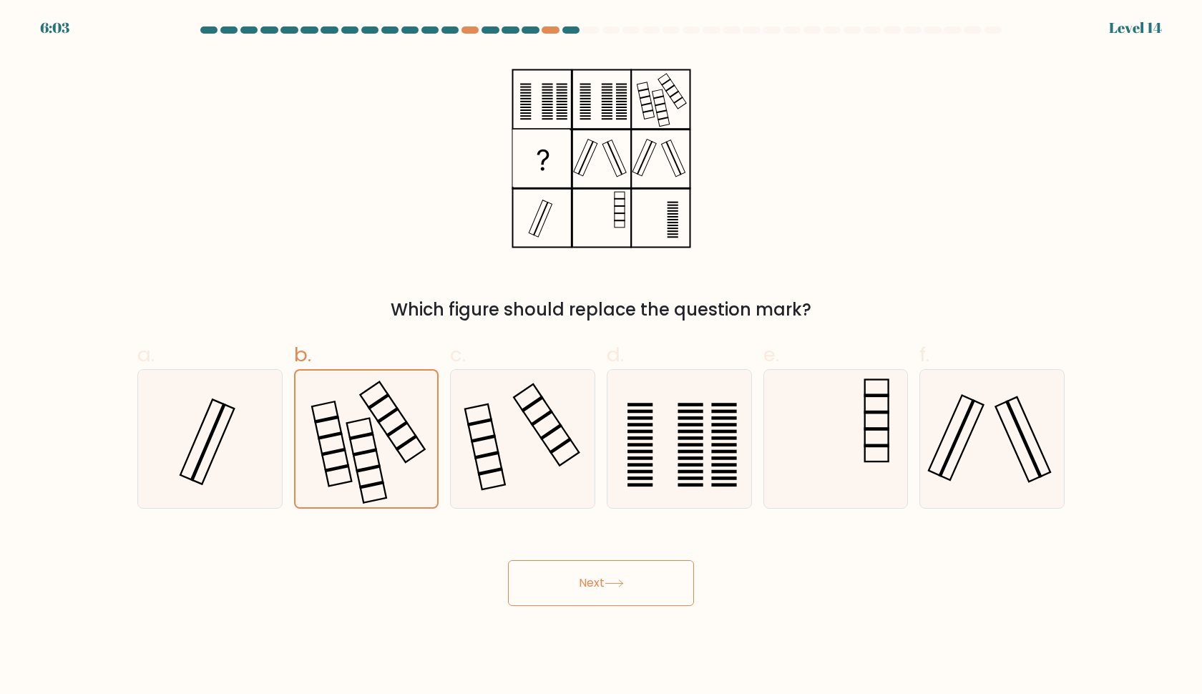
click at [568, 603] on button "Next" at bounding box center [601, 583] width 186 height 46
click at [567, 603] on button "Next" at bounding box center [601, 583] width 186 height 46
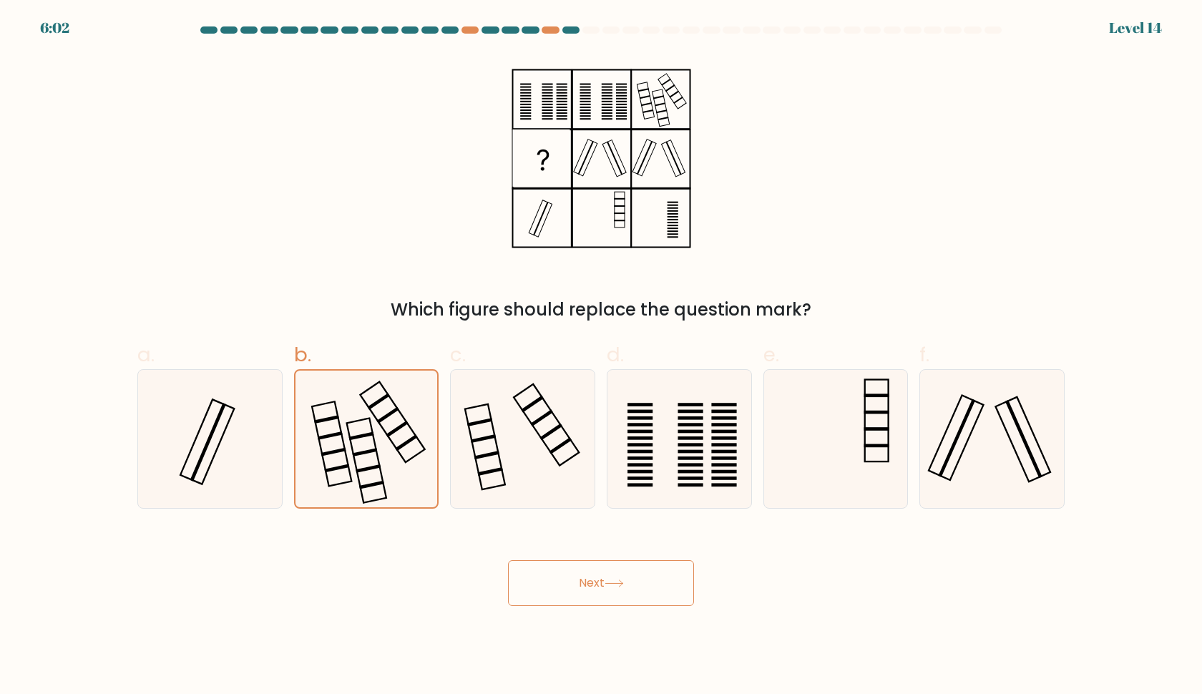
drag, startPoint x: 567, startPoint y: 604, endPoint x: 584, endPoint y: 598, distance: 18.3
click at [570, 600] on button "Next" at bounding box center [601, 583] width 186 height 46
click at [584, 598] on button "Next" at bounding box center [601, 583] width 186 height 46
click at [594, 598] on button "Next" at bounding box center [601, 583] width 186 height 46
click at [605, 597] on button "Next" at bounding box center [601, 583] width 186 height 46
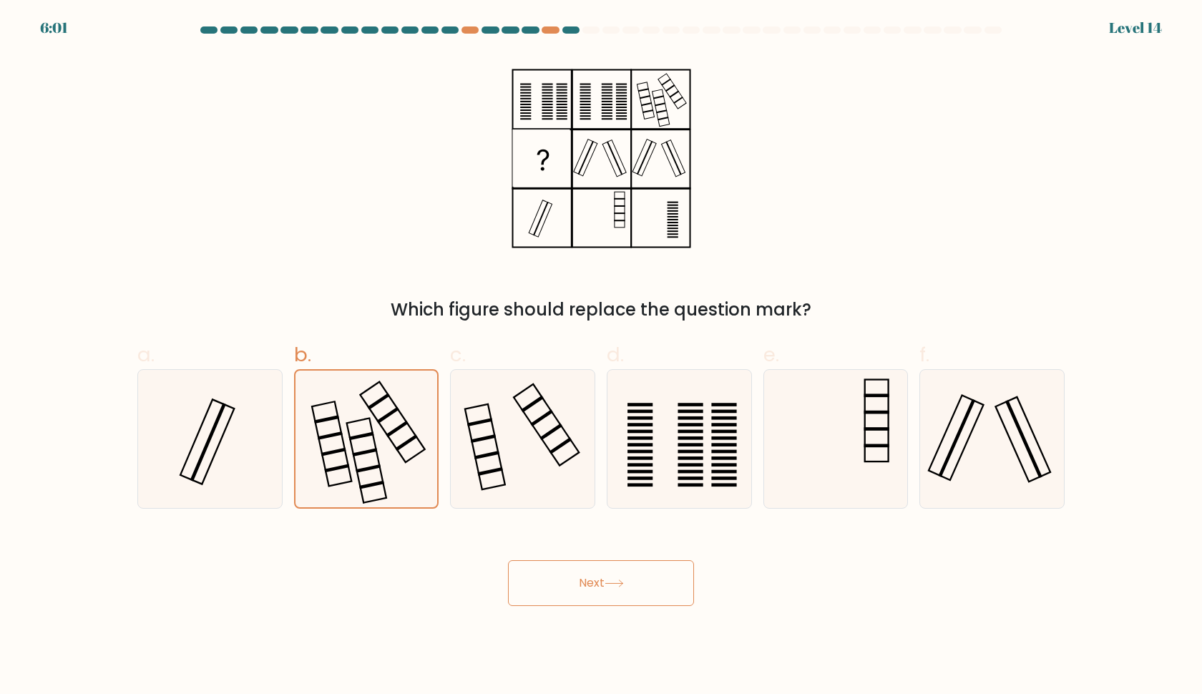
drag, startPoint x: 605, startPoint y: 593, endPoint x: 607, endPoint y: 584, distance: 9.5
click at [607, 584] on button "Next" at bounding box center [601, 583] width 186 height 46
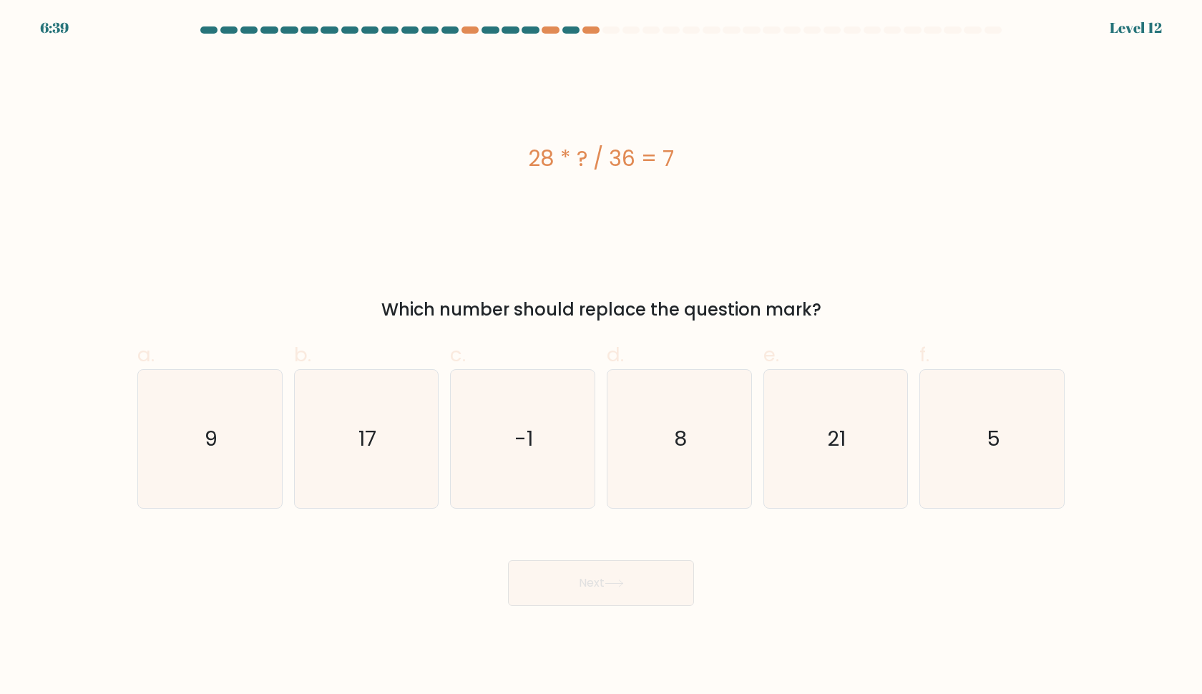
drag, startPoint x: 472, startPoint y: 166, endPoint x: 708, endPoint y: 166, distance: 235.5
click at [708, 166] on div "28 * ? / 36 = 7" at bounding box center [601, 158] width 928 height 32
click at [583, 112] on div "28 * ? / 36 = 7" at bounding box center [601, 158] width 928 height 208
drag, startPoint x: 562, startPoint y: 167, endPoint x: 656, endPoint y: 165, distance: 94.5
click at [656, 166] on div "28 * ? / 36 = 7" at bounding box center [601, 158] width 928 height 32
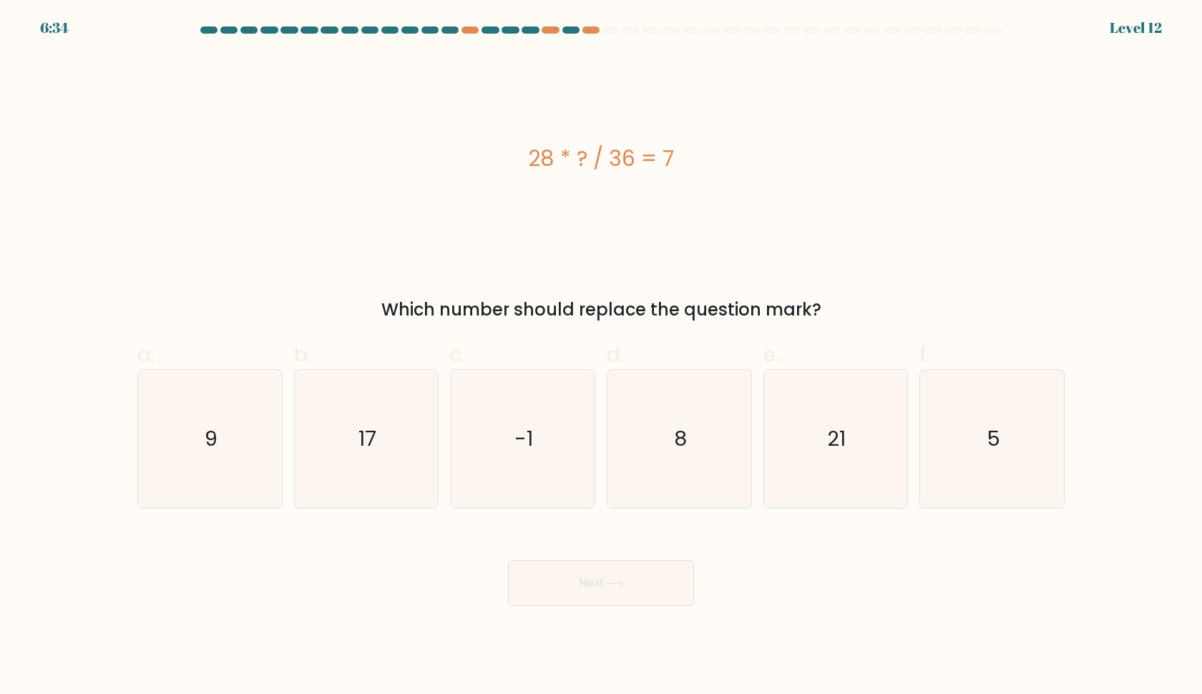
click at [666, 166] on div "28 * ? / 36 = 7" at bounding box center [601, 158] width 928 height 32
drag, startPoint x: 679, startPoint y: 166, endPoint x: 477, endPoint y: 165, distance: 202.6
click at [477, 165] on div "28 * ? / 36 = 7" at bounding box center [601, 158] width 928 height 32
click at [497, 161] on div "28 * ? / 36 = 7" at bounding box center [601, 158] width 928 height 32
drag, startPoint x: 508, startPoint y: 161, endPoint x: 719, endPoint y: 160, distance: 210.4
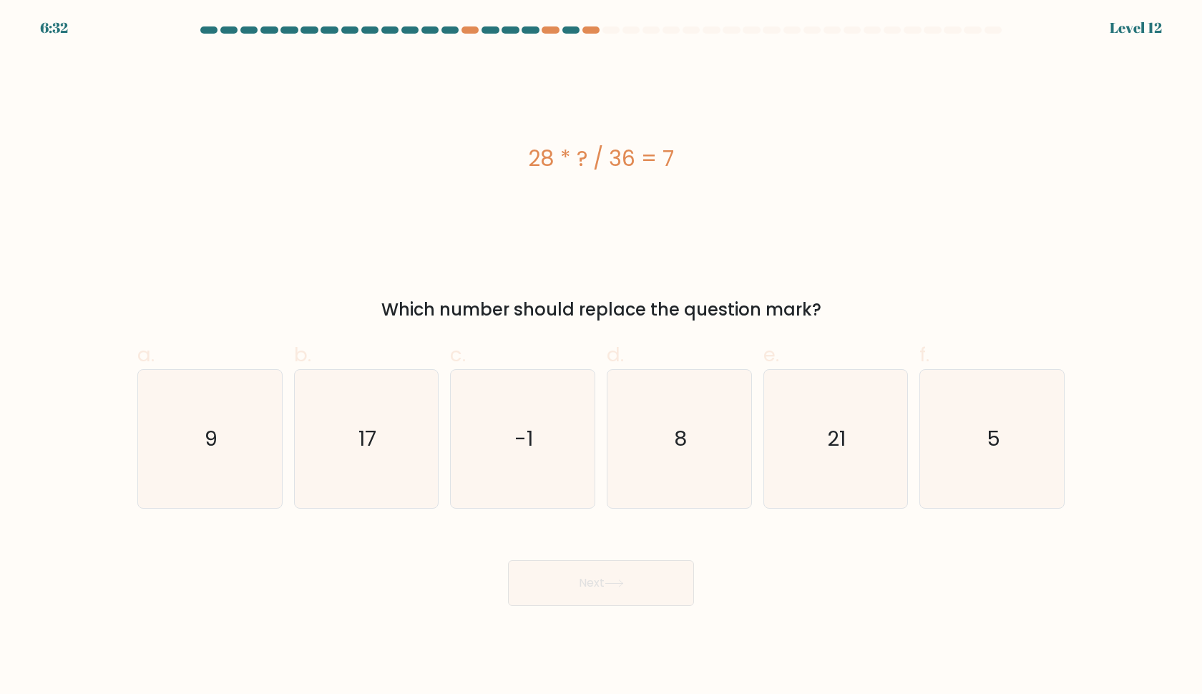
click at [728, 161] on div "28 * ? / 36 = 7" at bounding box center [601, 158] width 928 height 32
click at [387, 483] on icon "17" at bounding box center [366, 439] width 138 height 138
click at [601, 356] on input "b. 17" at bounding box center [601, 351] width 1 height 9
radio input "true"
click at [594, 585] on button "Next" at bounding box center [601, 583] width 186 height 46
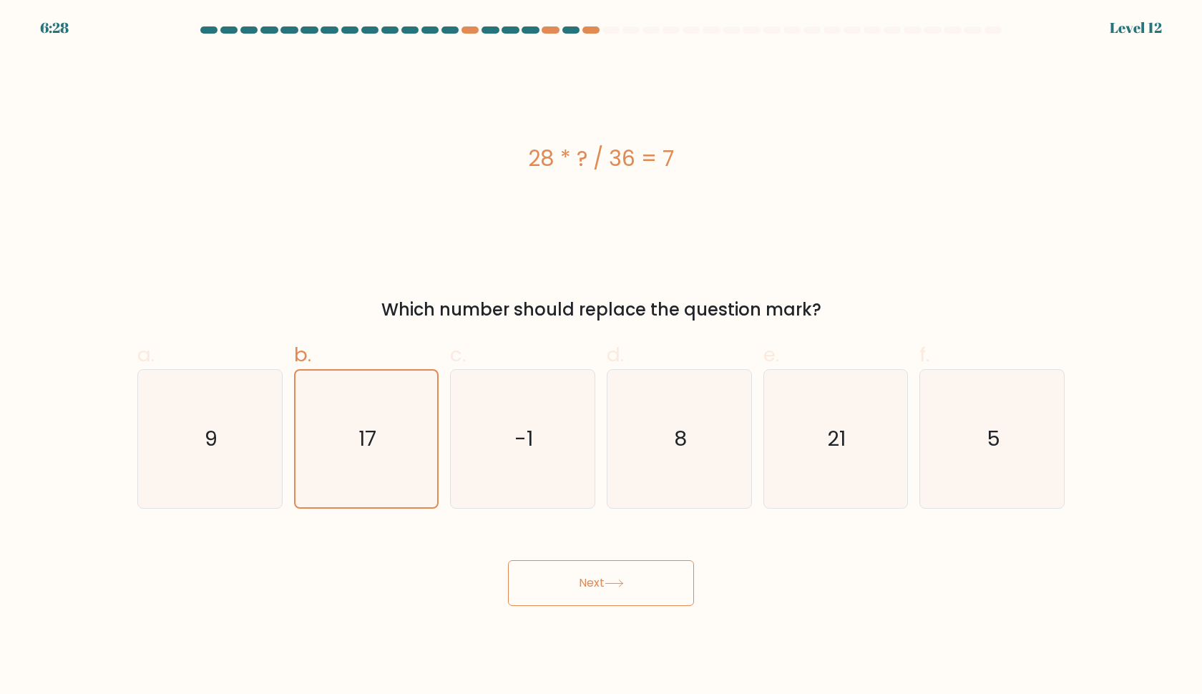
click at [596, 585] on button "Next" at bounding box center [601, 583] width 186 height 46
click at [597, 585] on button "Next" at bounding box center [601, 583] width 186 height 46
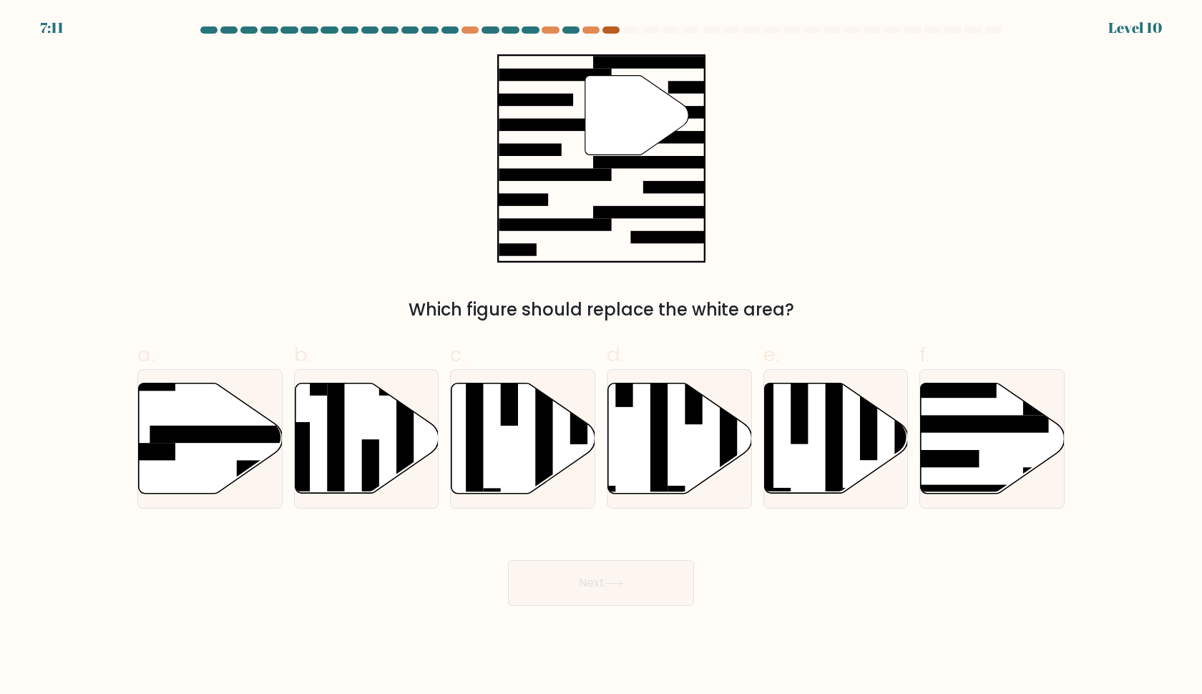
drag, startPoint x: 585, startPoint y: 31, endPoint x: 618, endPoint y: 31, distance: 32.9
click at [618, 31] on at bounding box center [601, 29] width 805 height 7
click at [617, 31] on div at bounding box center [611, 29] width 17 height 7
